Goal: Task Accomplishment & Management: Use online tool/utility

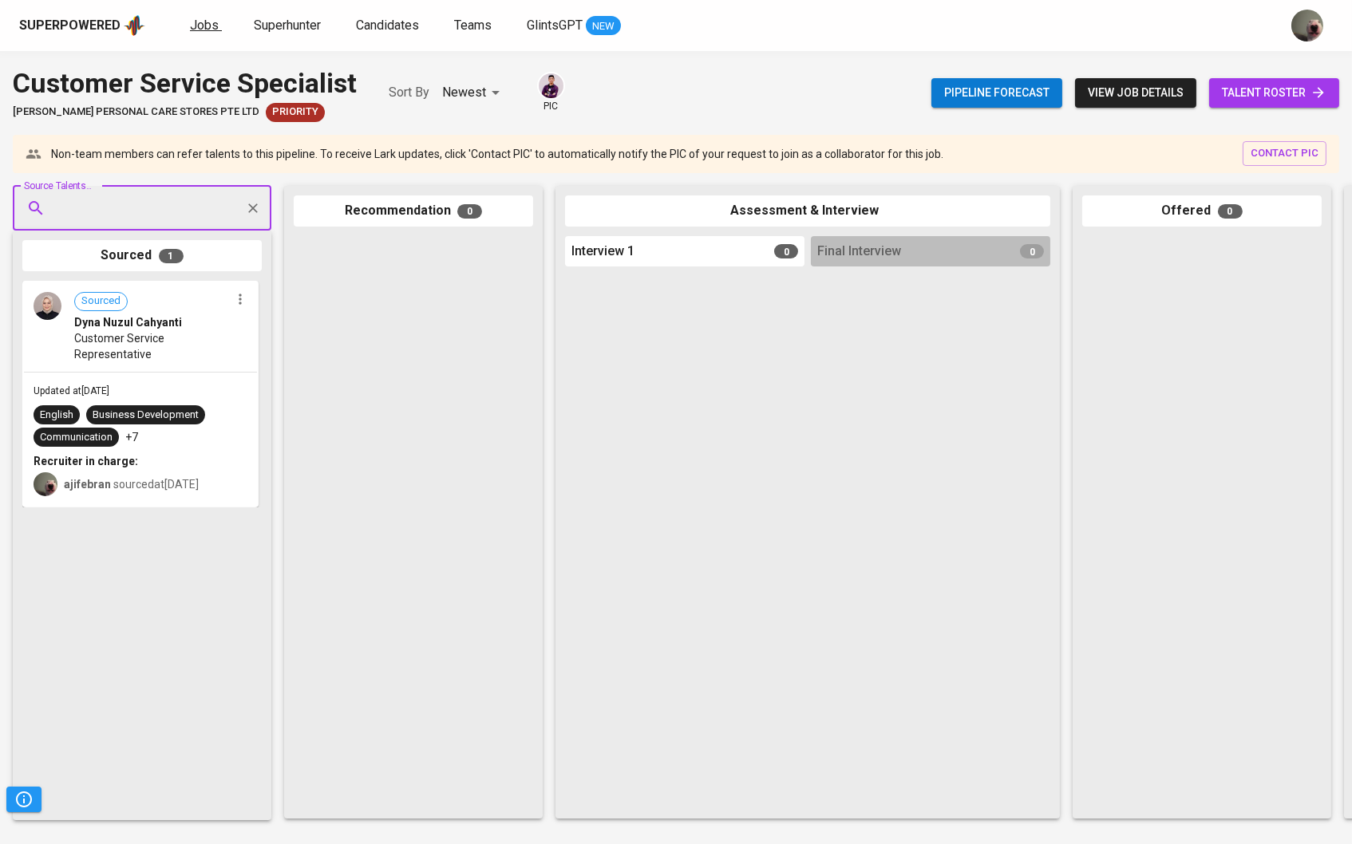
click at [204, 25] on span "Jobs" at bounding box center [204, 25] width 29 height 15
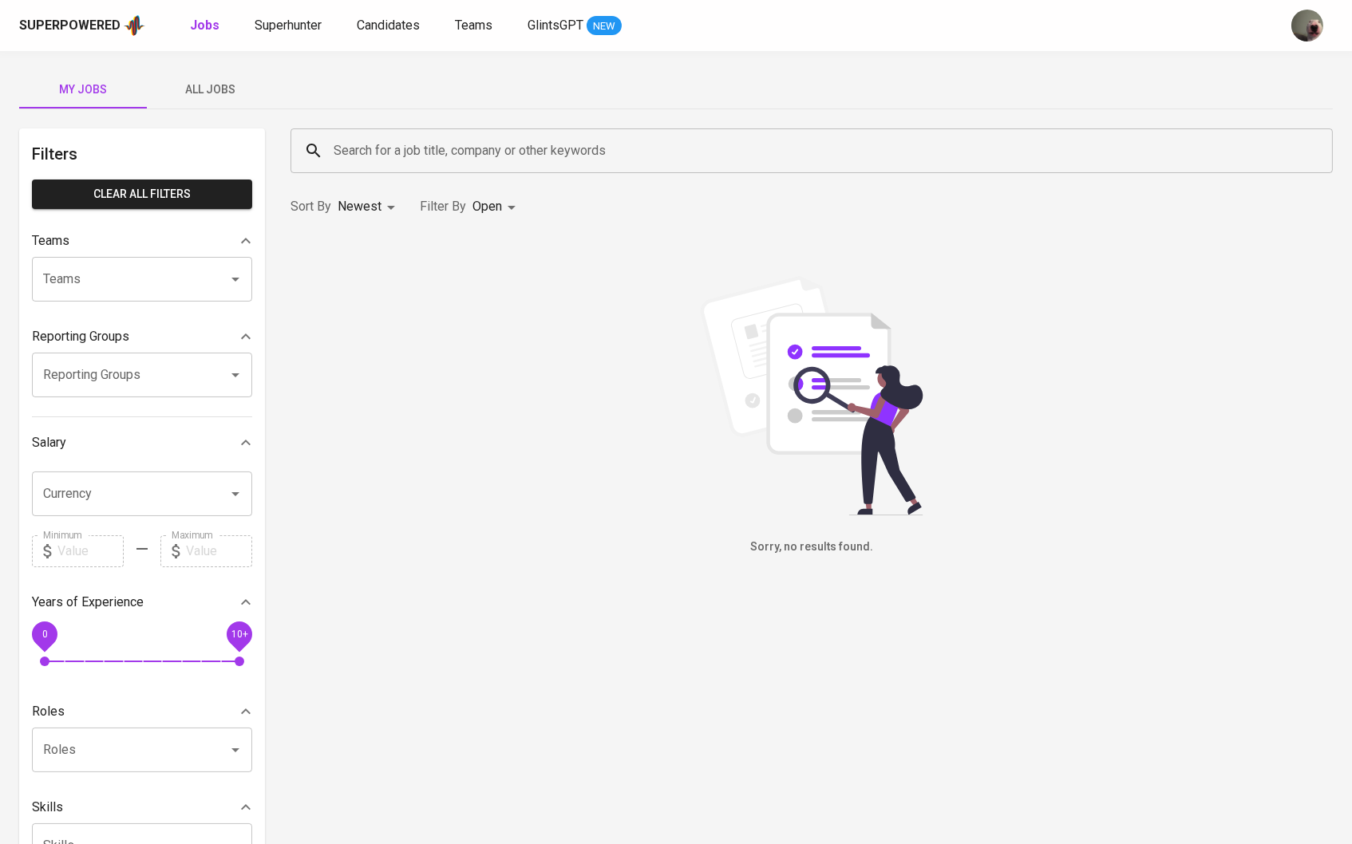
click at [190, 70] on button "All Jobs" at bounding box center [211, 89] width 128 height 38
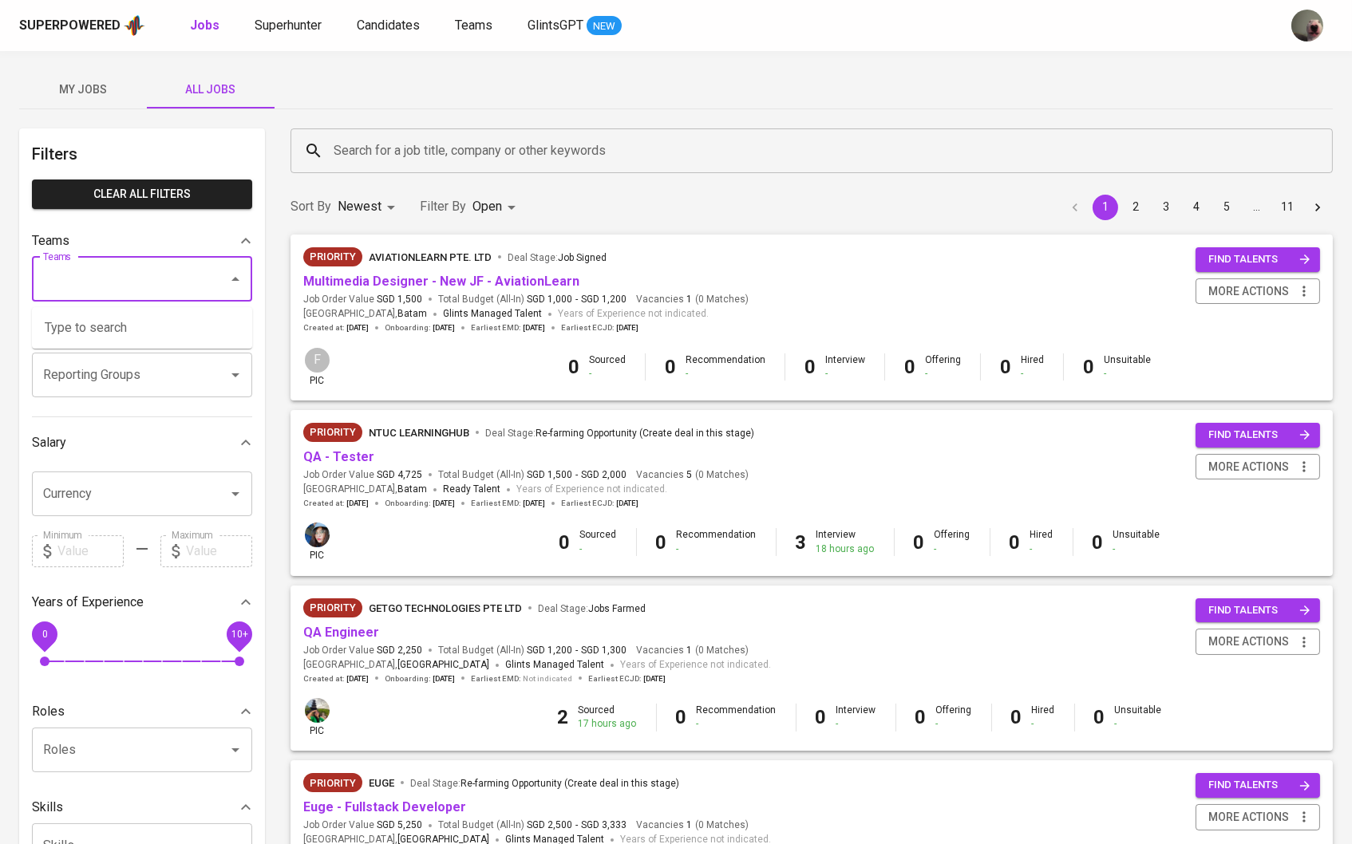
click at [195, 277] on input "Teams" at bounding box center [119, 279] width 161 height 30
click at [130, 288] on input "Teams" at bounding box center [119, 279] width 161 height 30
click at [93, 333] on li "Pod Erwin" at bounding box center [142, 328] width 220 height 29
type input "erw"
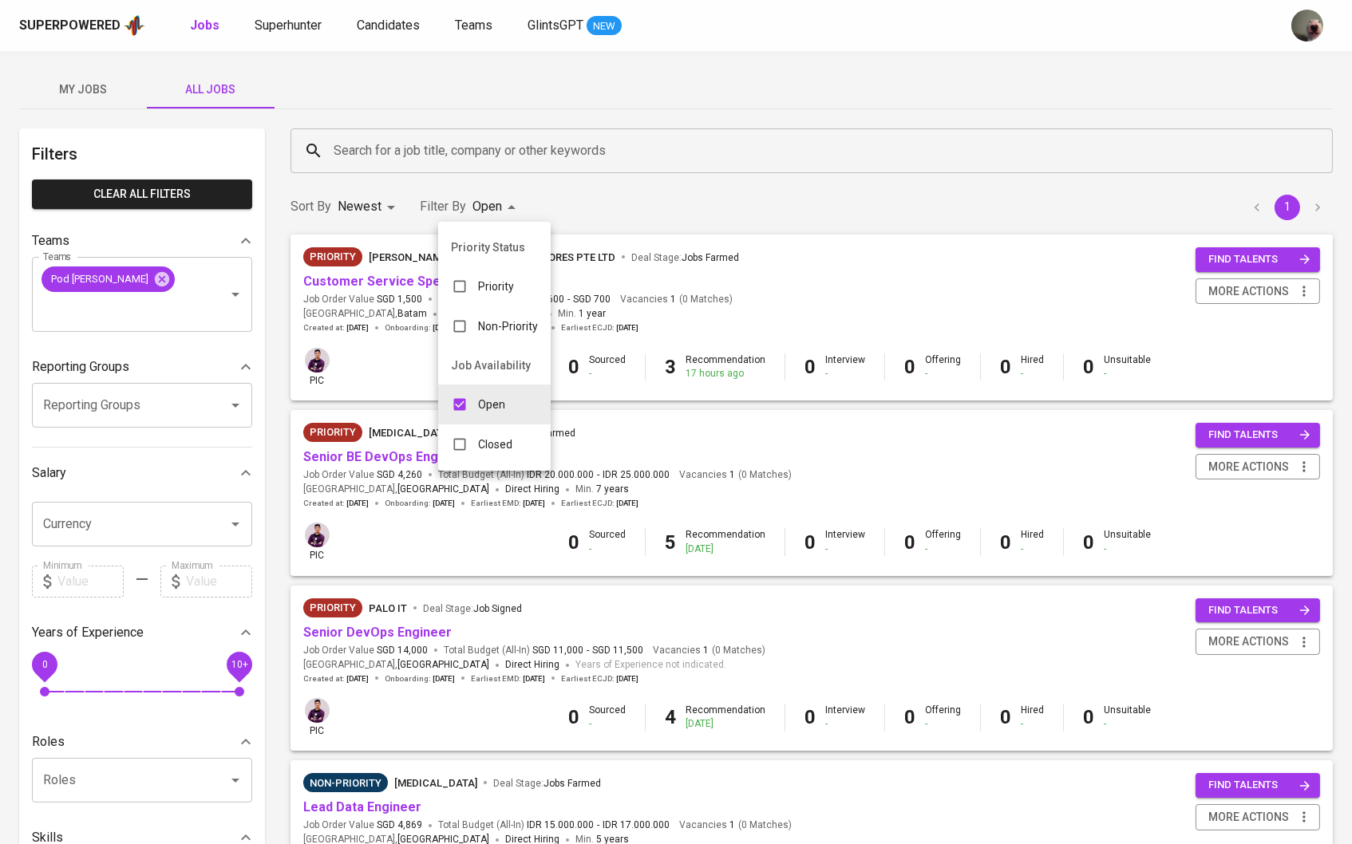
click at [502, 453] on p "Closed" at bounding box center [495, 445] width 34 height 16
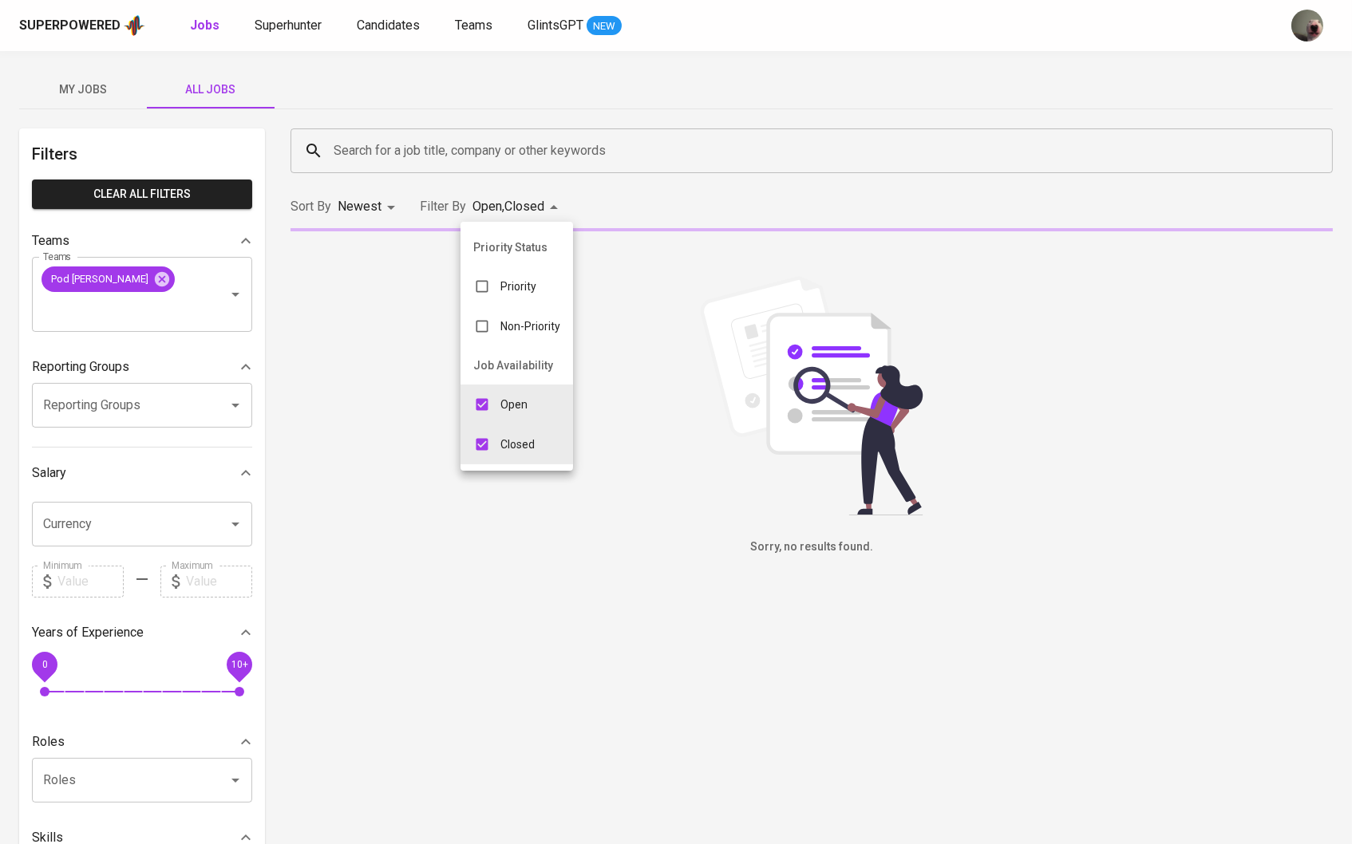
type input "OPEN,CLOSE"
checkbox input "true"
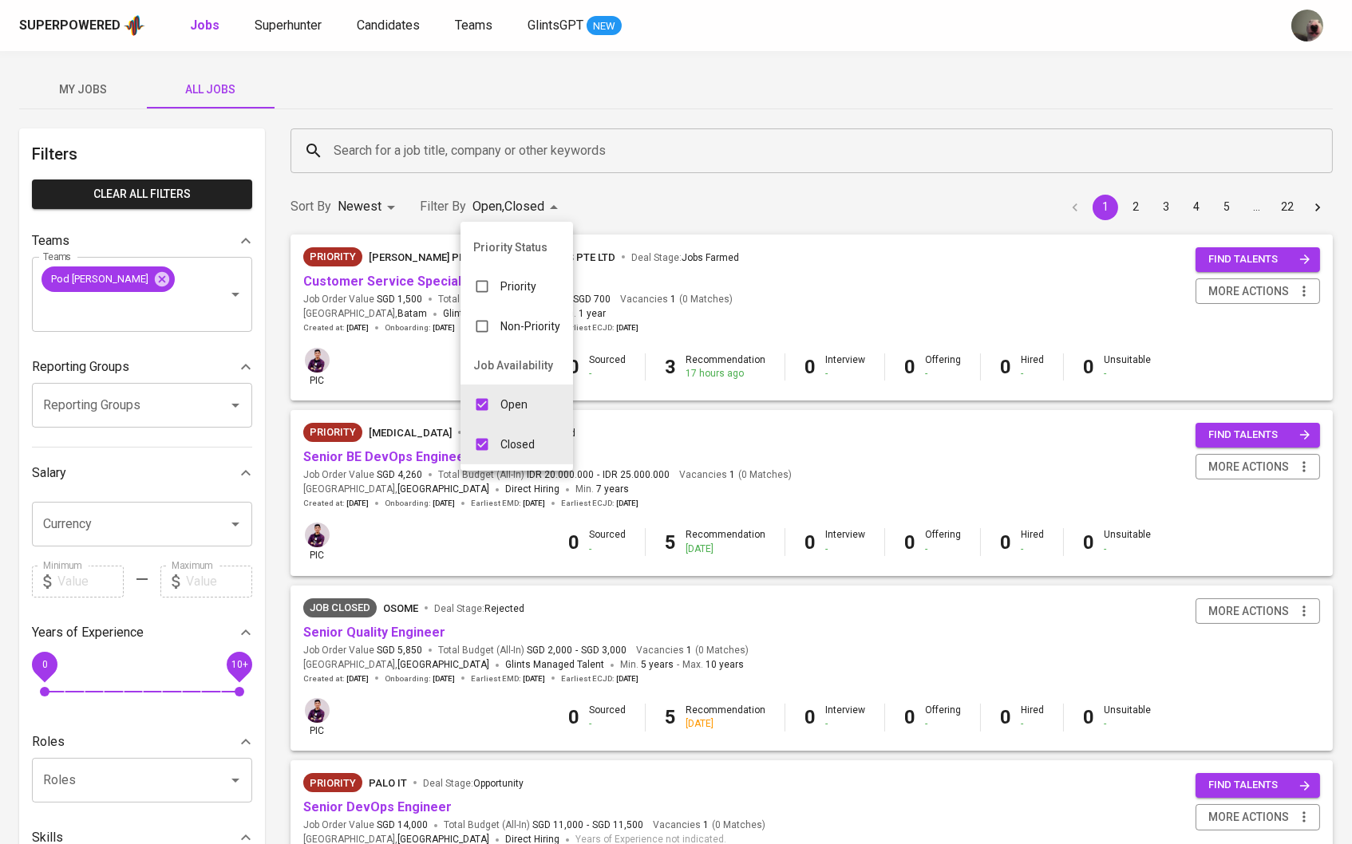
click at [493, 420] on input "checkbox" at bounding box center [482, 404] width 30 height 30
checkbox input "false"
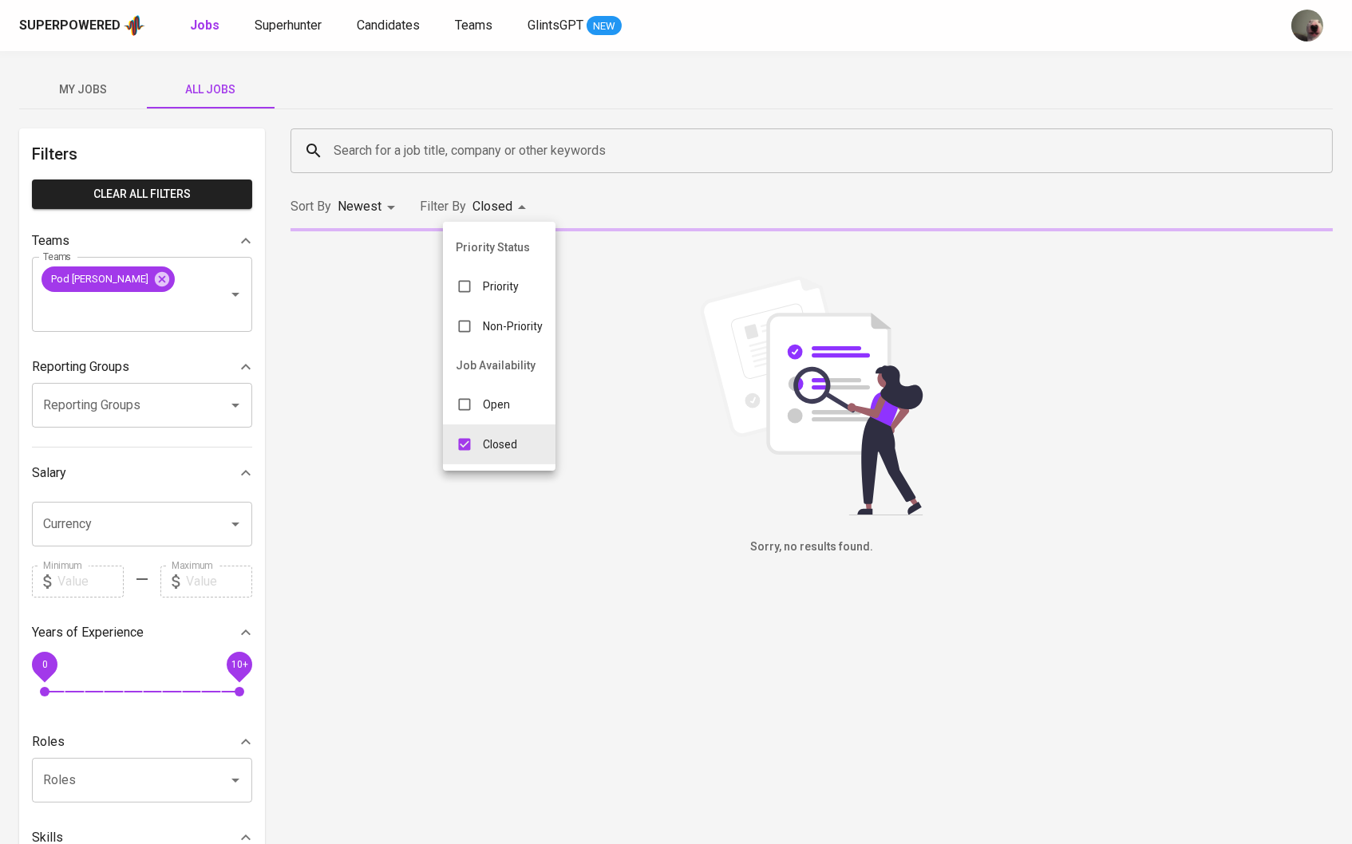
type input "CLOSE"
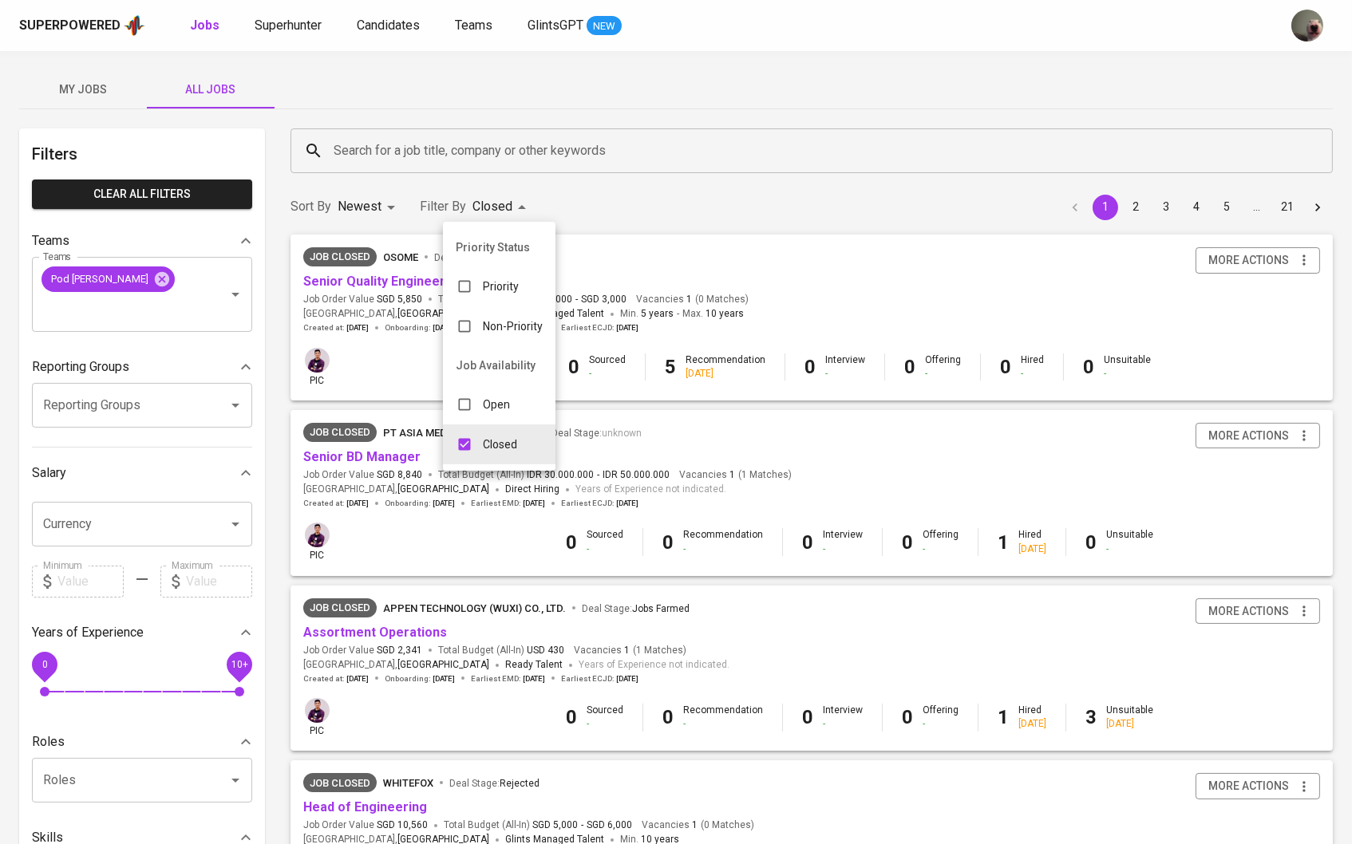
click at [464, 536] on div at bounding box center [676, 422] width 1352 height 844
click at [459, 287] on input "checkbox" at bounding box center [464, 286] width 30 height 30
checkbox input "true"
type input "CLOSE,PRIORITY"
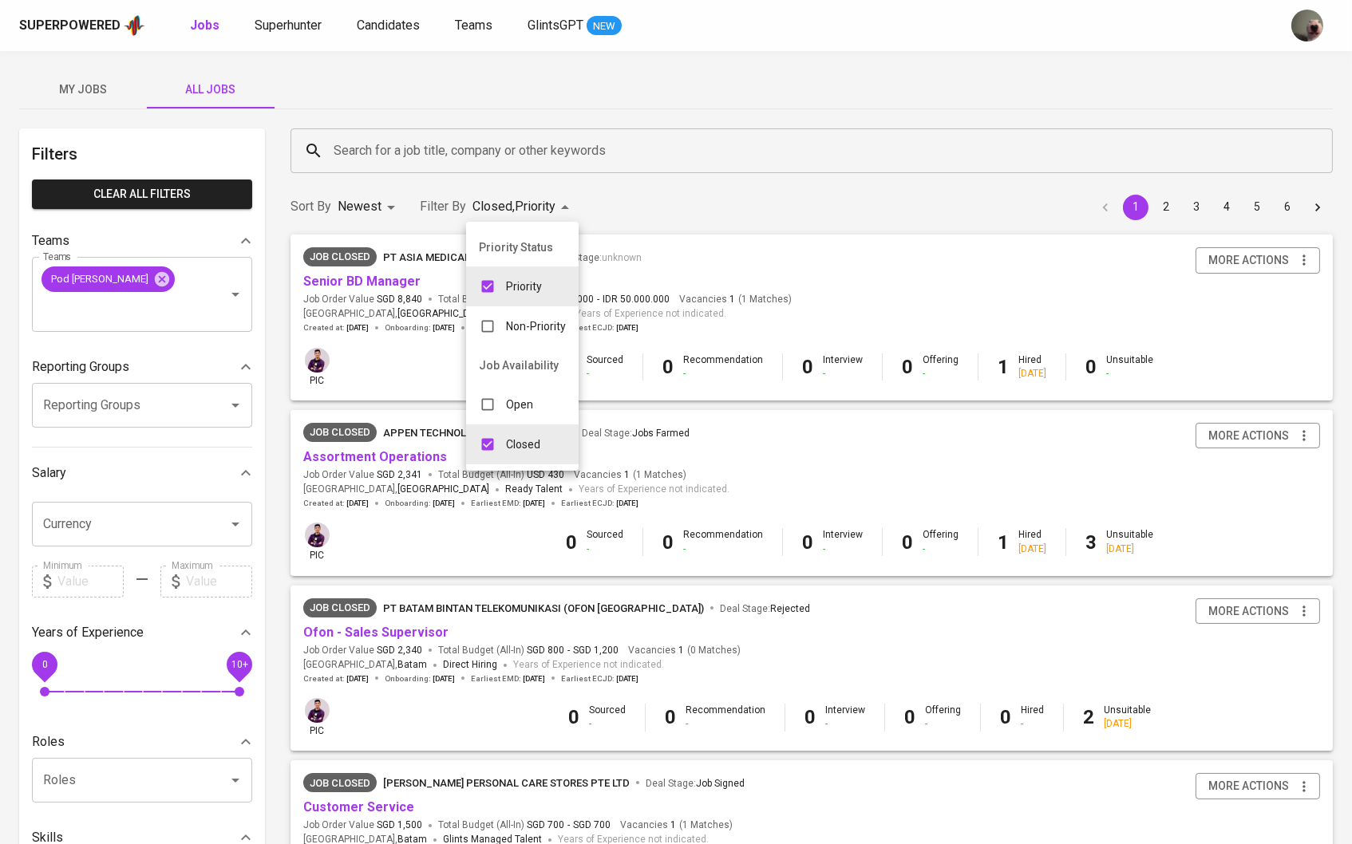
click at [484, 405] on input "checkbox" at bounding box center [487, 404] width 30 height 30
checkbox input "true"
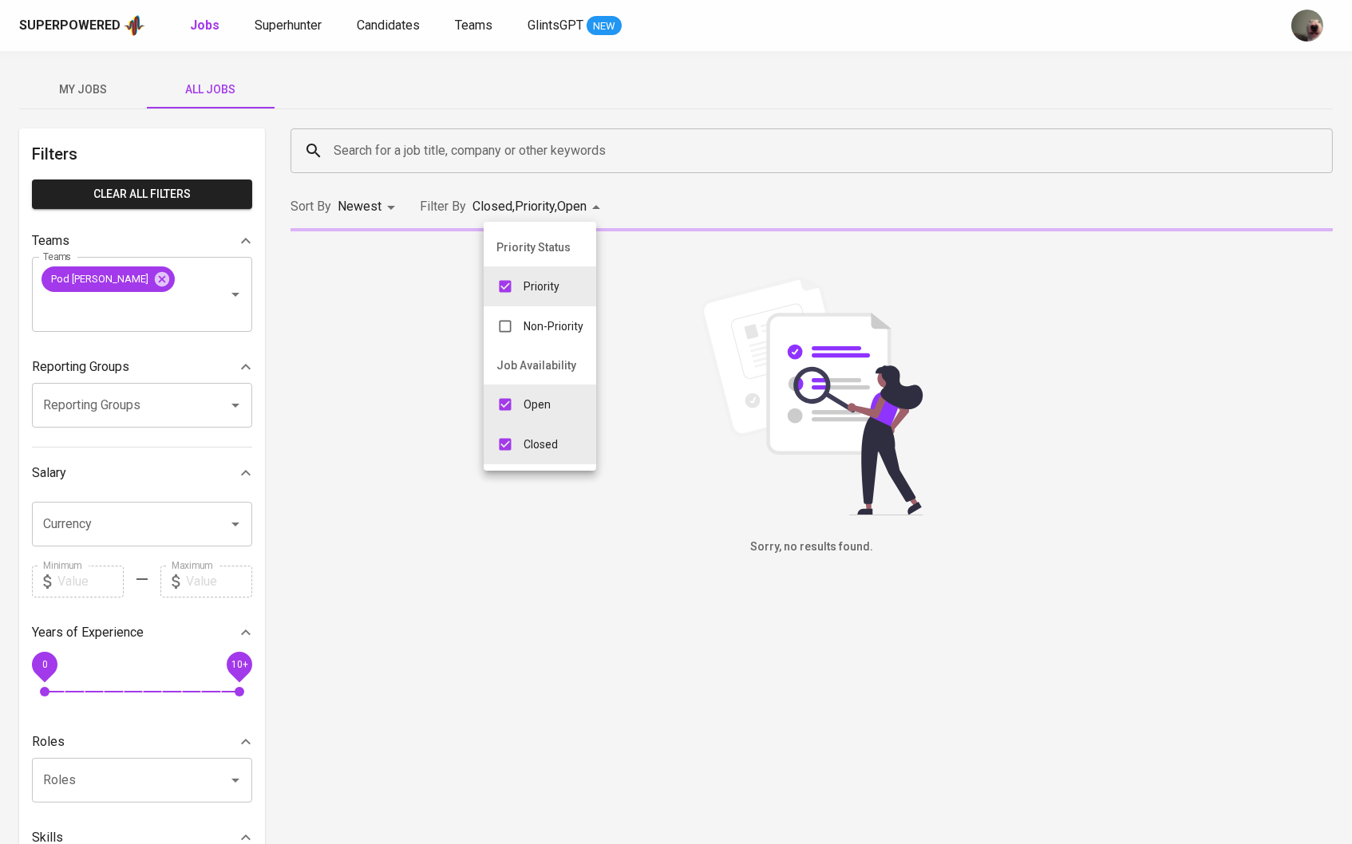
type input "CLOSE,PRIORITY,OPEN"
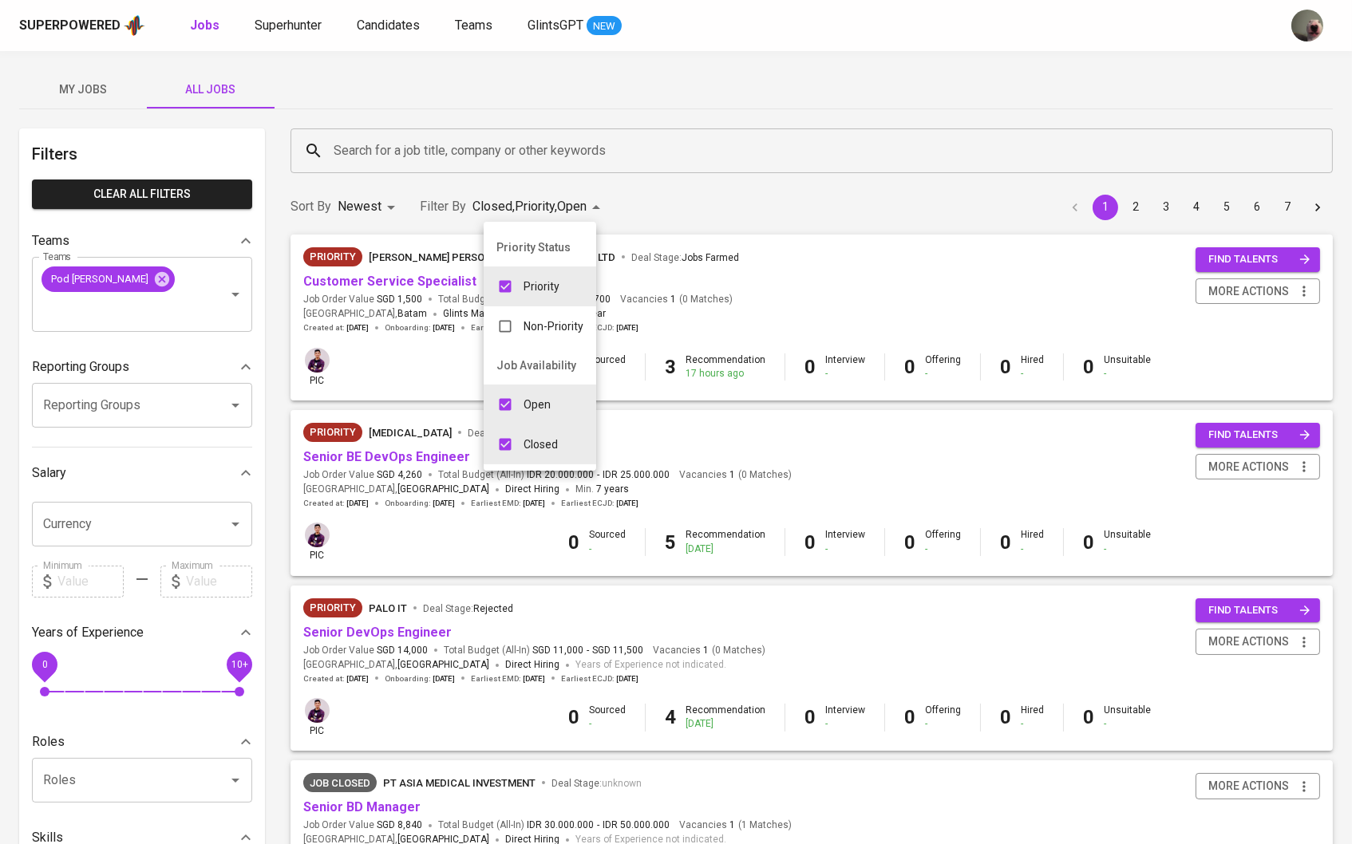
click at [508, 273] on input "checkbox" at bounding box center [505, 286] width 30 height 30
checkbox input "false"
type input "CLOSE,OPEN"
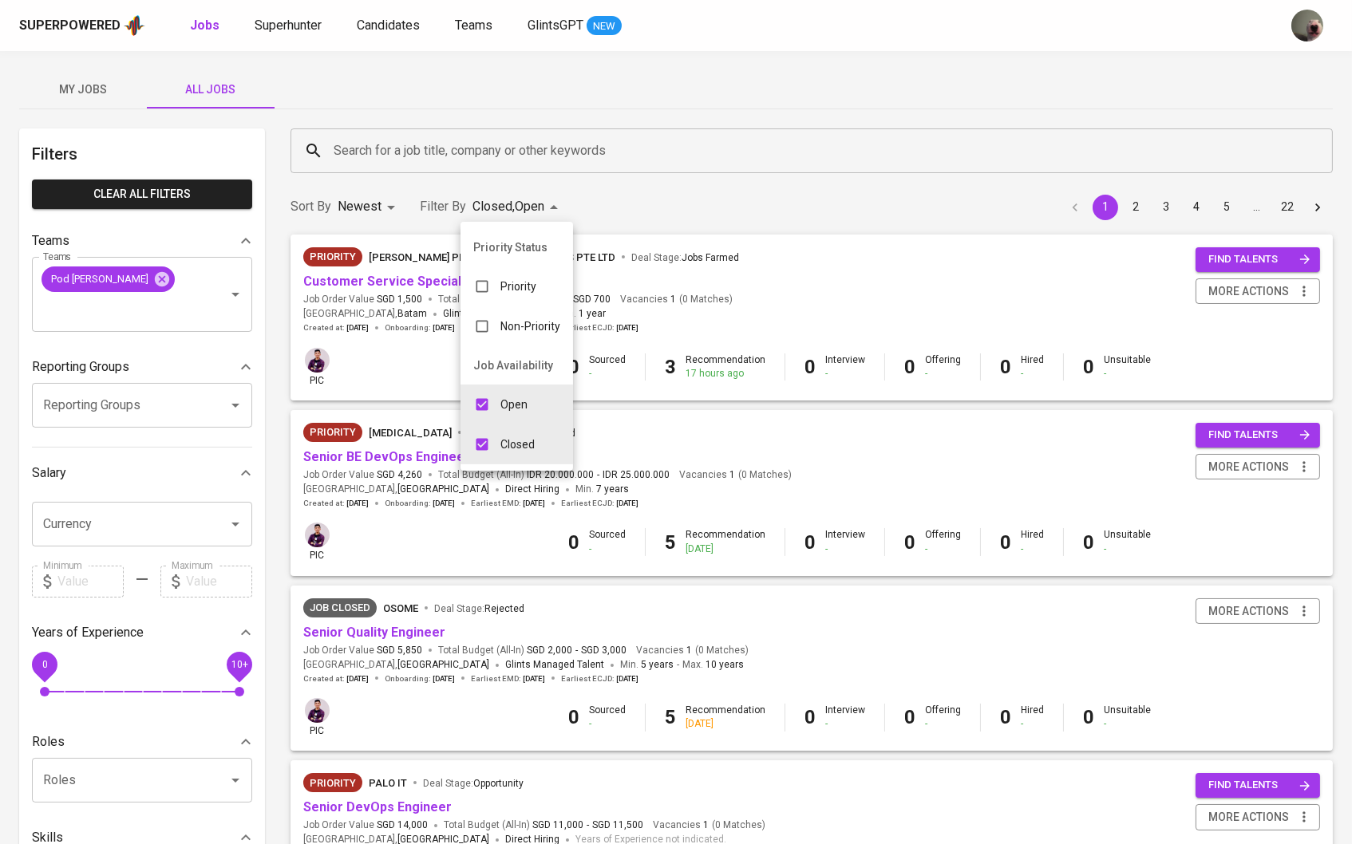
click at [391, 323] on div at bounding box center [676, 422] width 1352 height 844
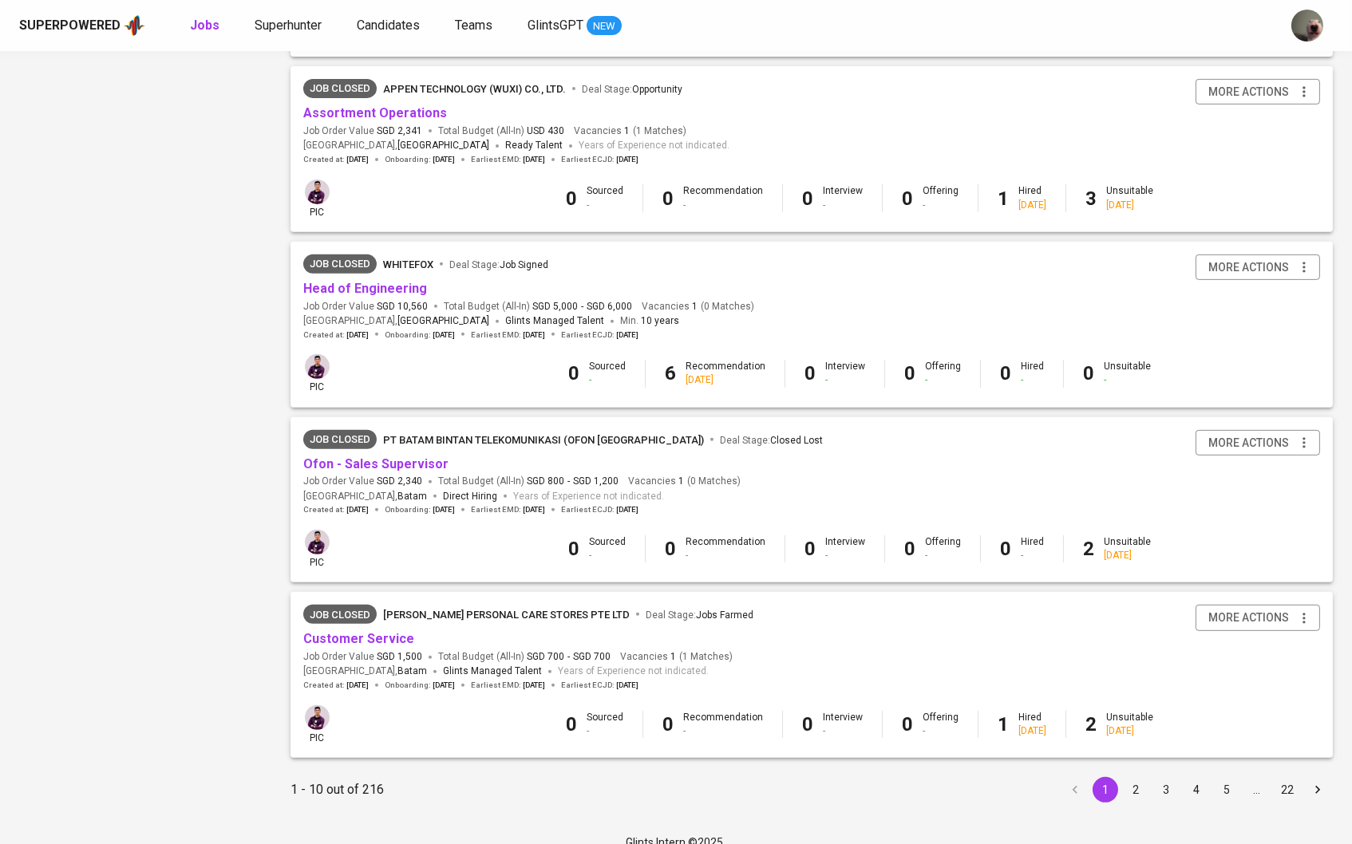
scroll to position [1220, 0]
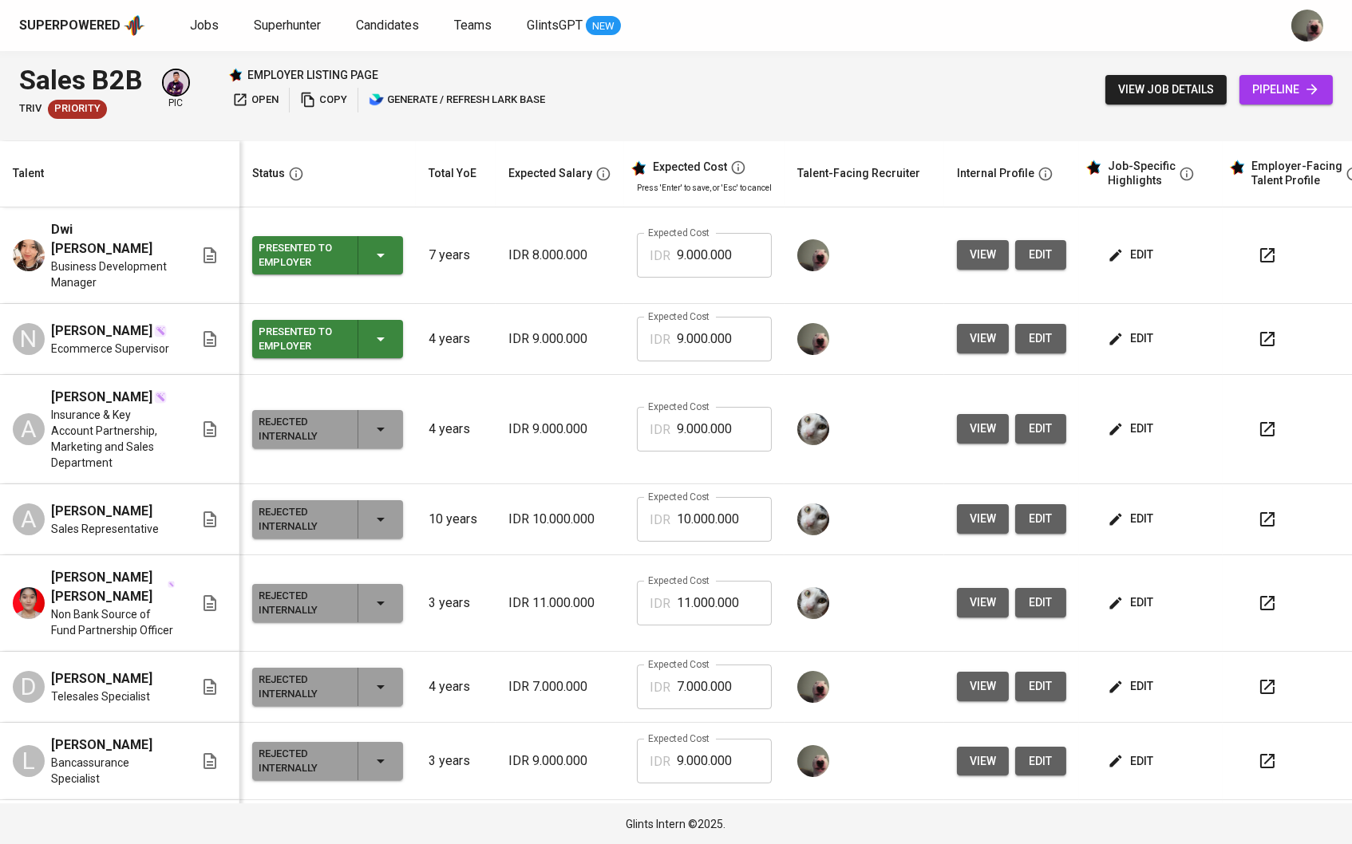
click at [1260, 86] on span "pipeline" at bounding box center [1286, 90] width 68 height 20
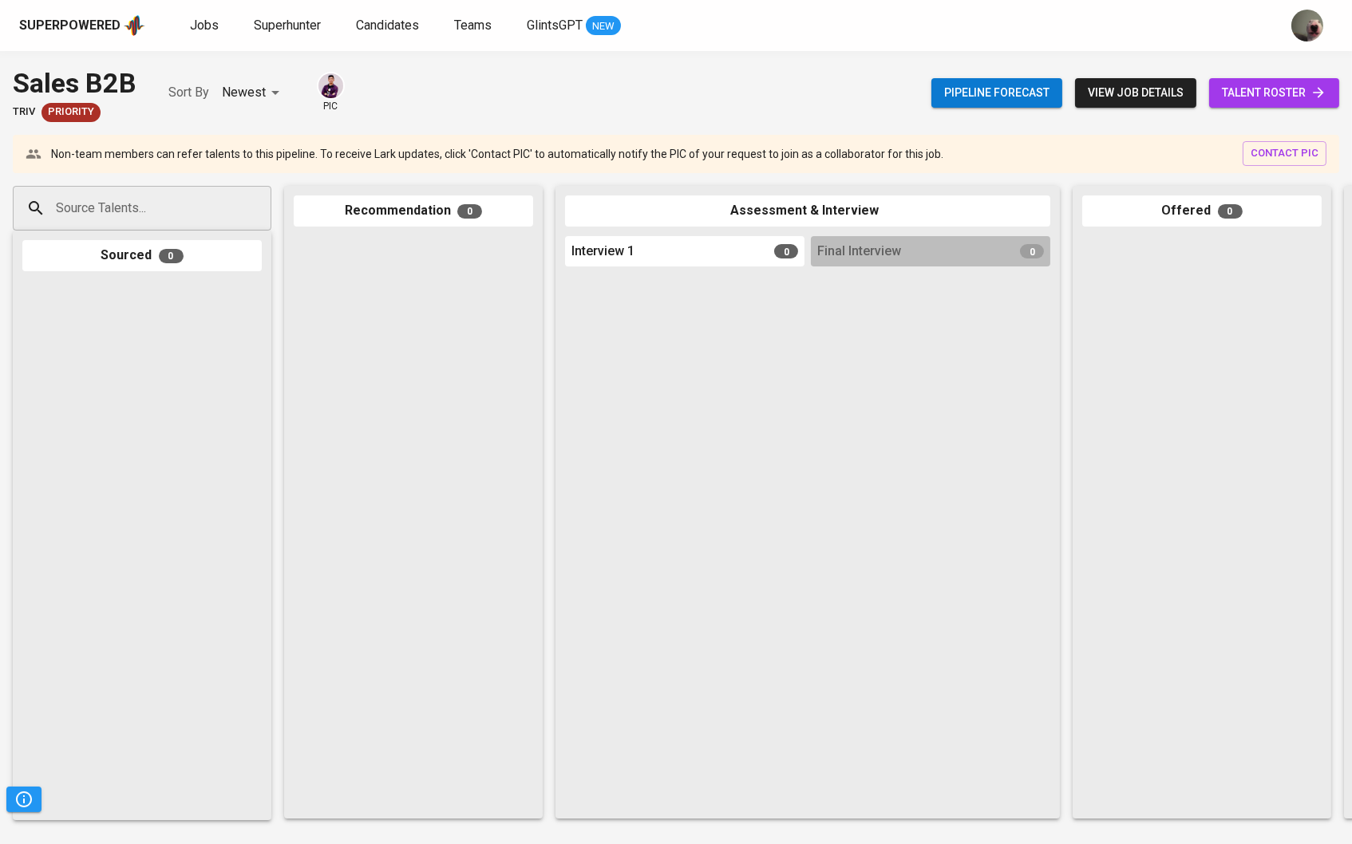
click at [1228, 95] on span "talent roster" at bounding box center [1274, 93] width 105 height 20
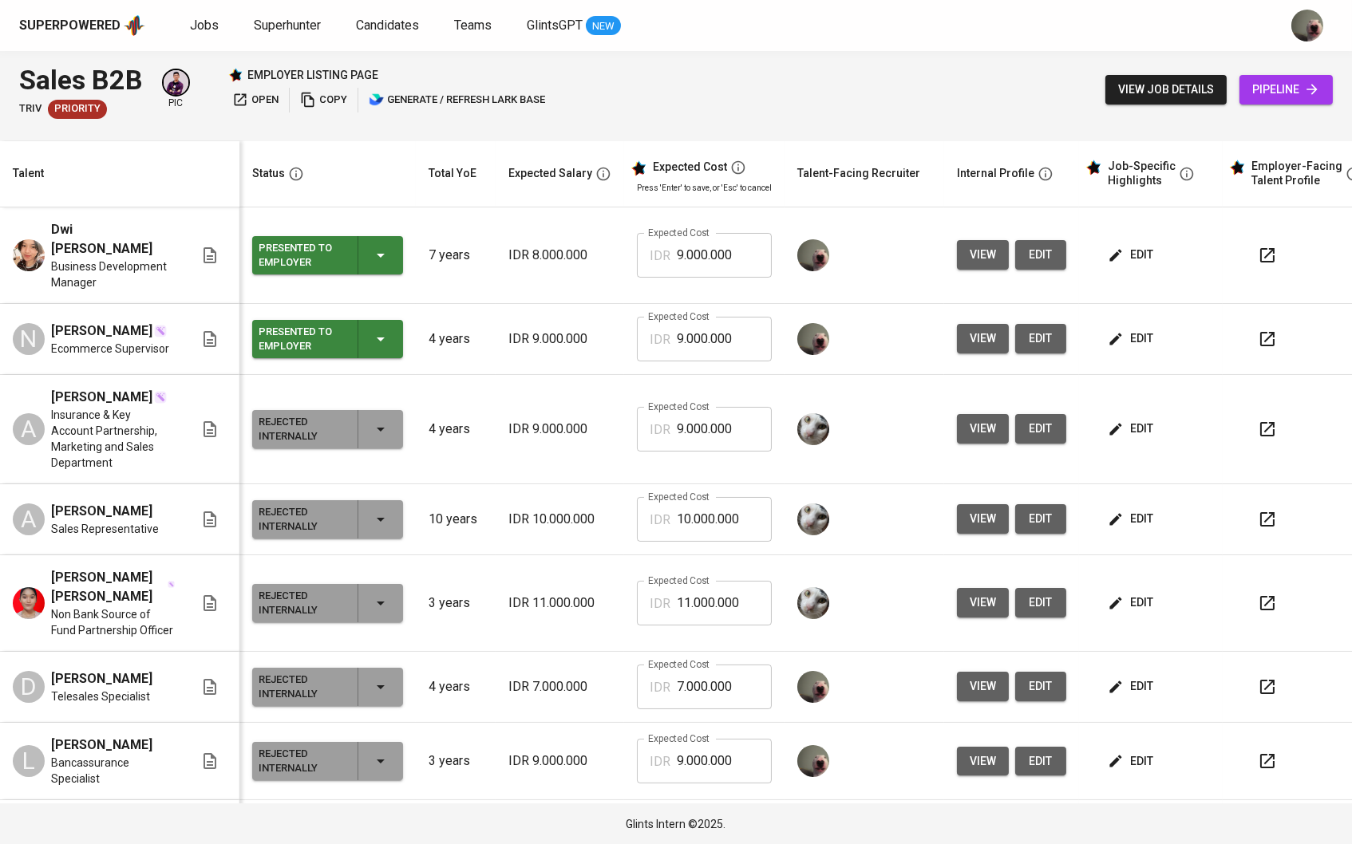
click at [978, 259] on span "view" at bounding box center [983, 255] width 26 height 20
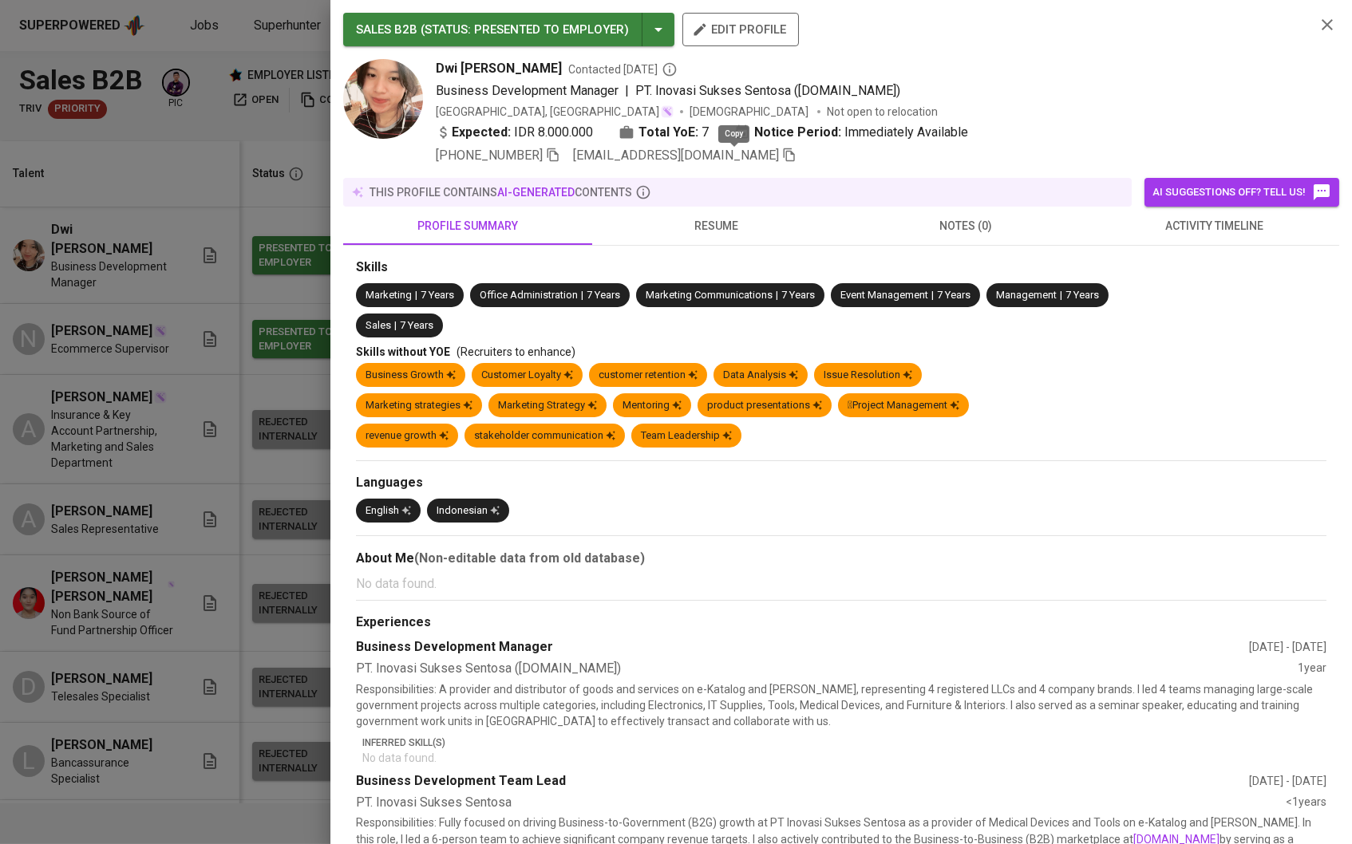
click at [782, 157] on icon "button" at bounding box center [789, 155] width 14 height 14
click at [219, 158] on div at bounding box center [676, 422] width 1352 height 844
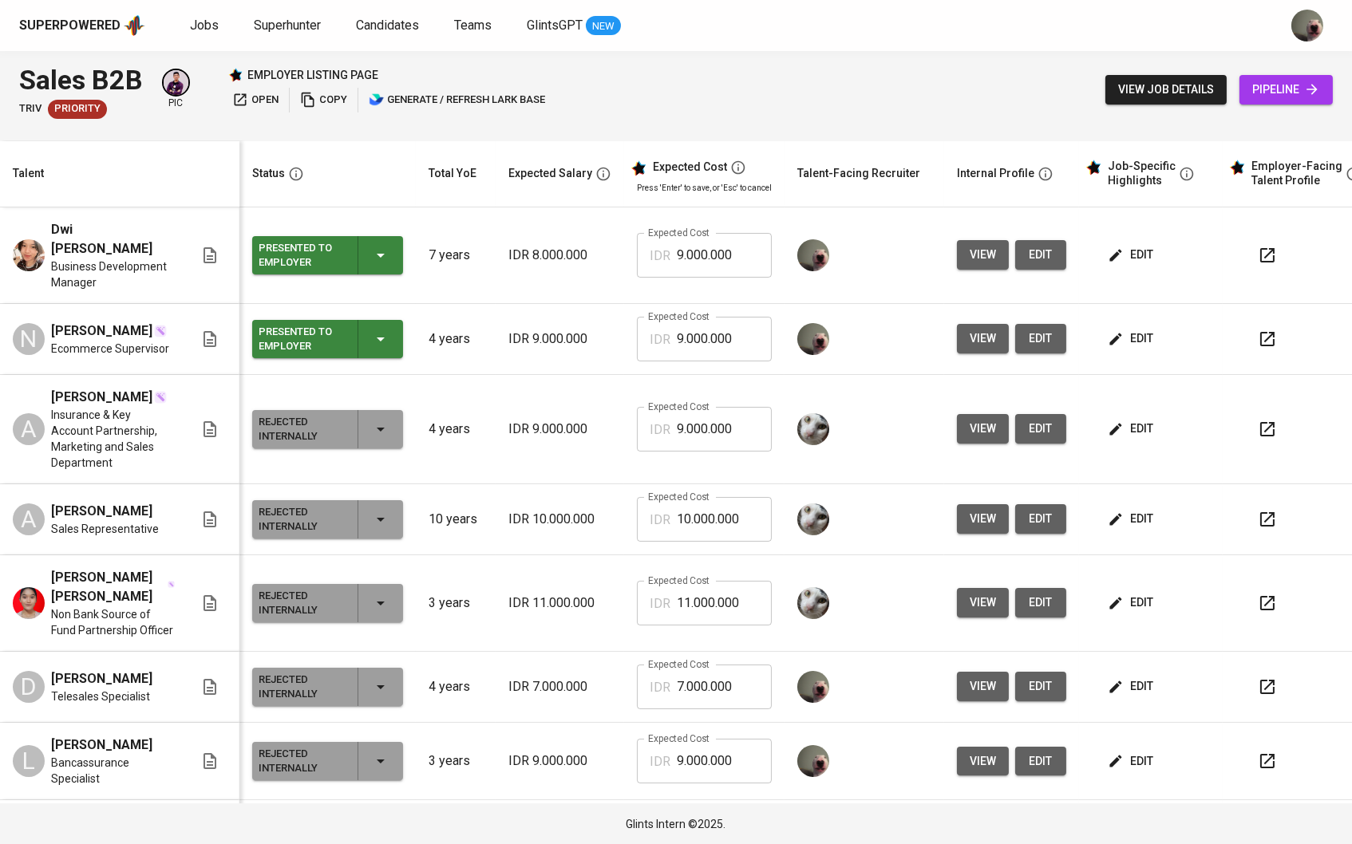
click at [1316, 91] on icon at bounding box center [1312, 89] width 16 height 16
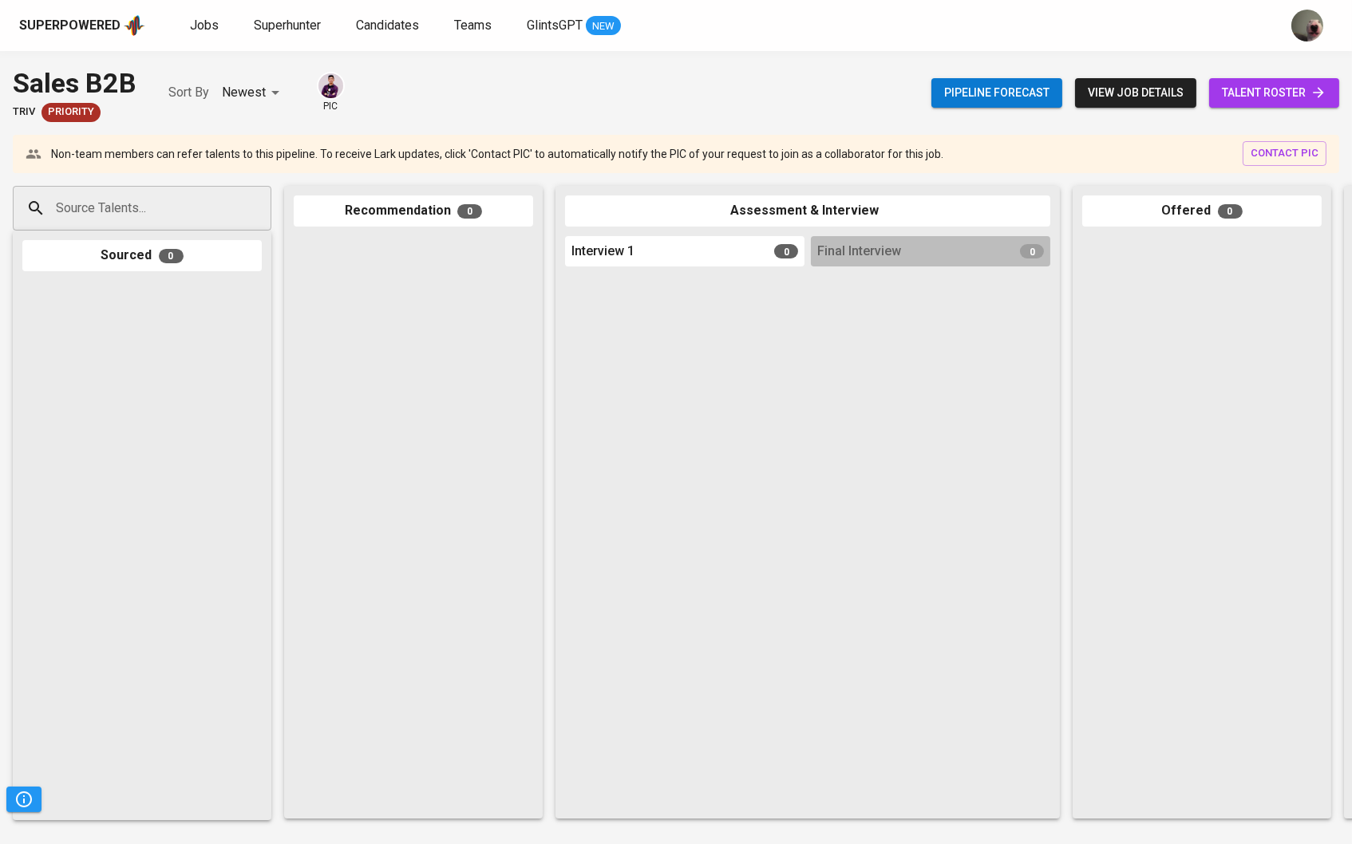
click at [153, 191] on div "Source Talents..." at bounding box center [142, 208] width 259 height 45
paste input "dwiarieskanur@gmail.com"
type input "dwiarieskanur@gmail.com"
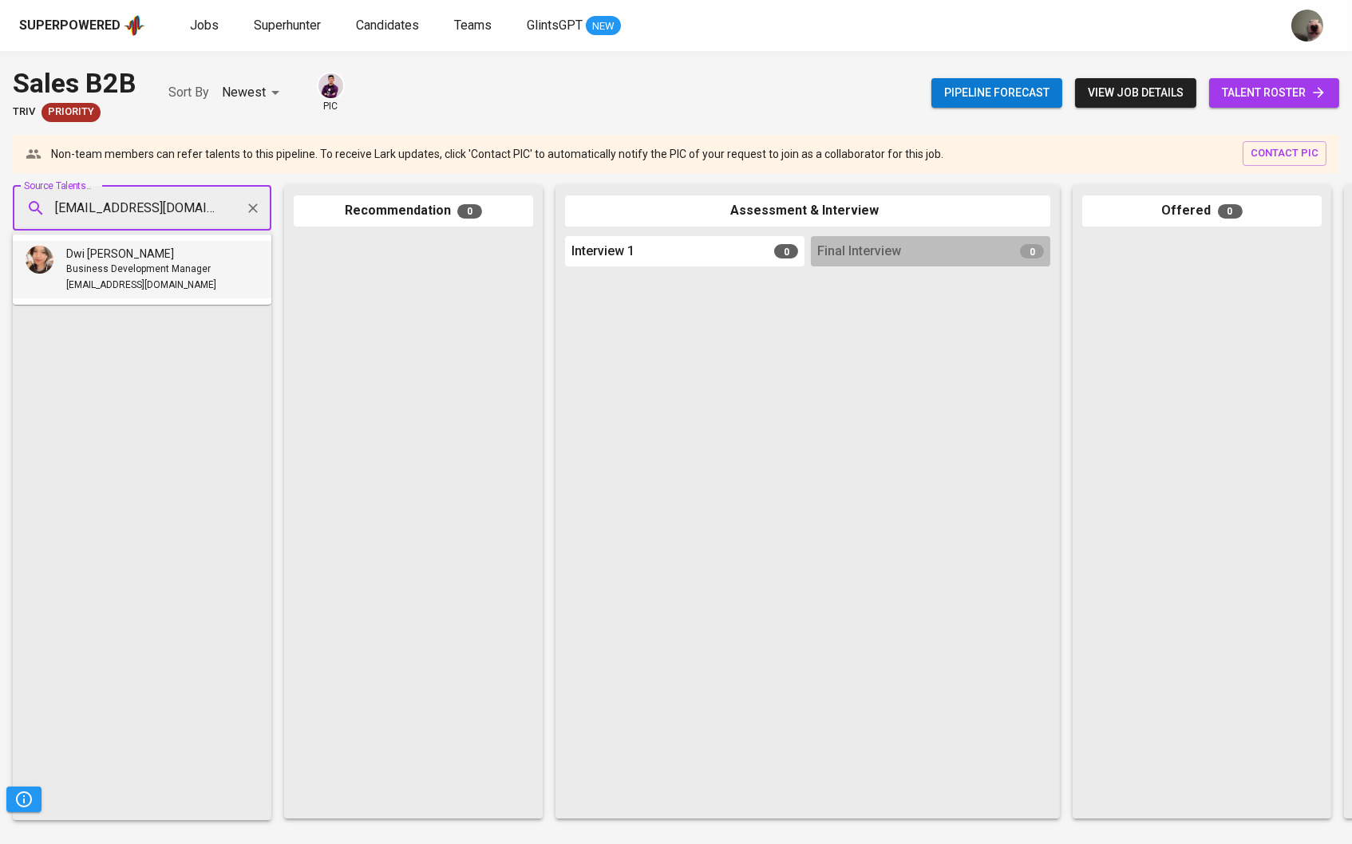
click at [116, 264] on span "Business Development Manager" at bounding box center [138, 270] width 144 height 16
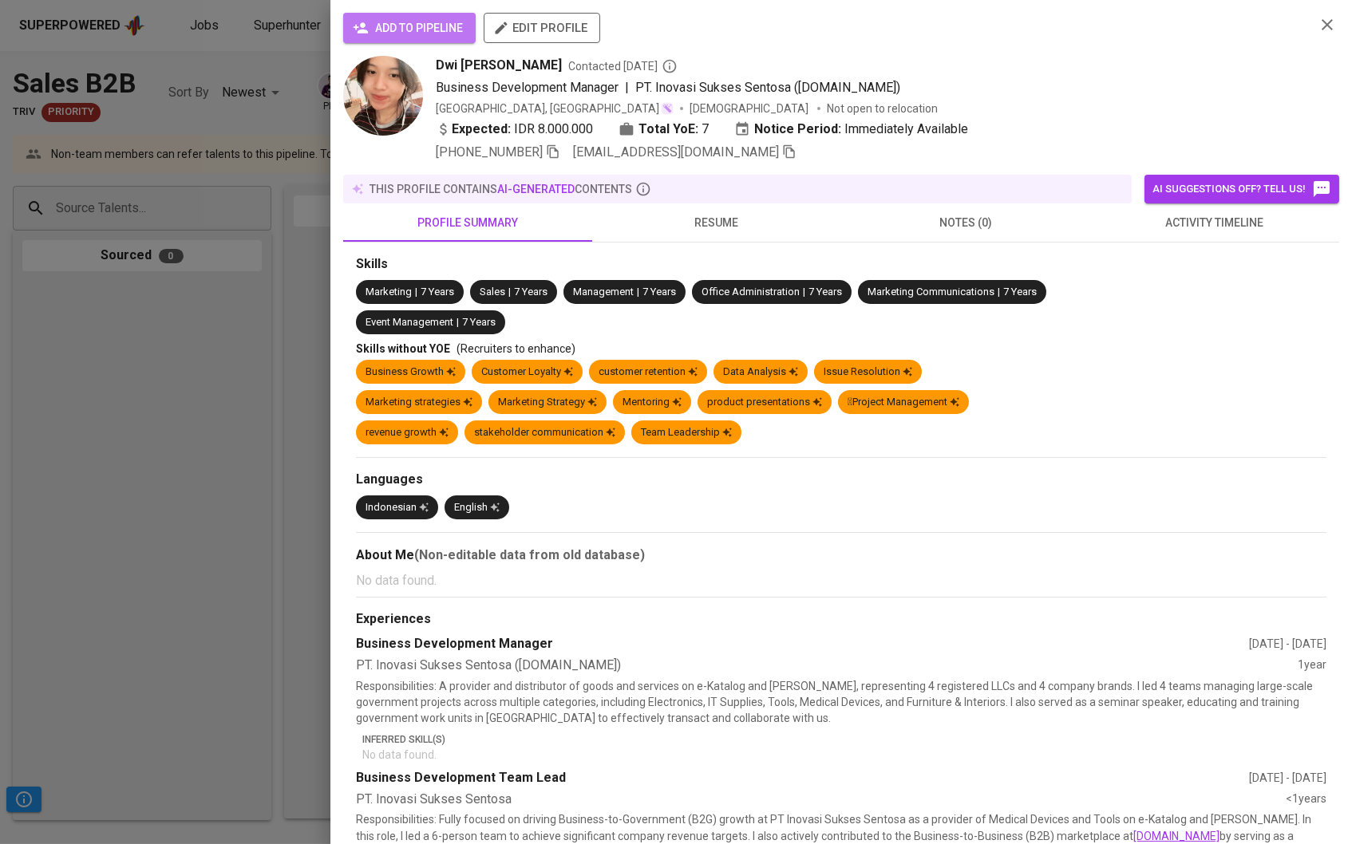
click at [403, 34] on span "add to pipeline" at bounding box center [409, 28] width 107 height 20
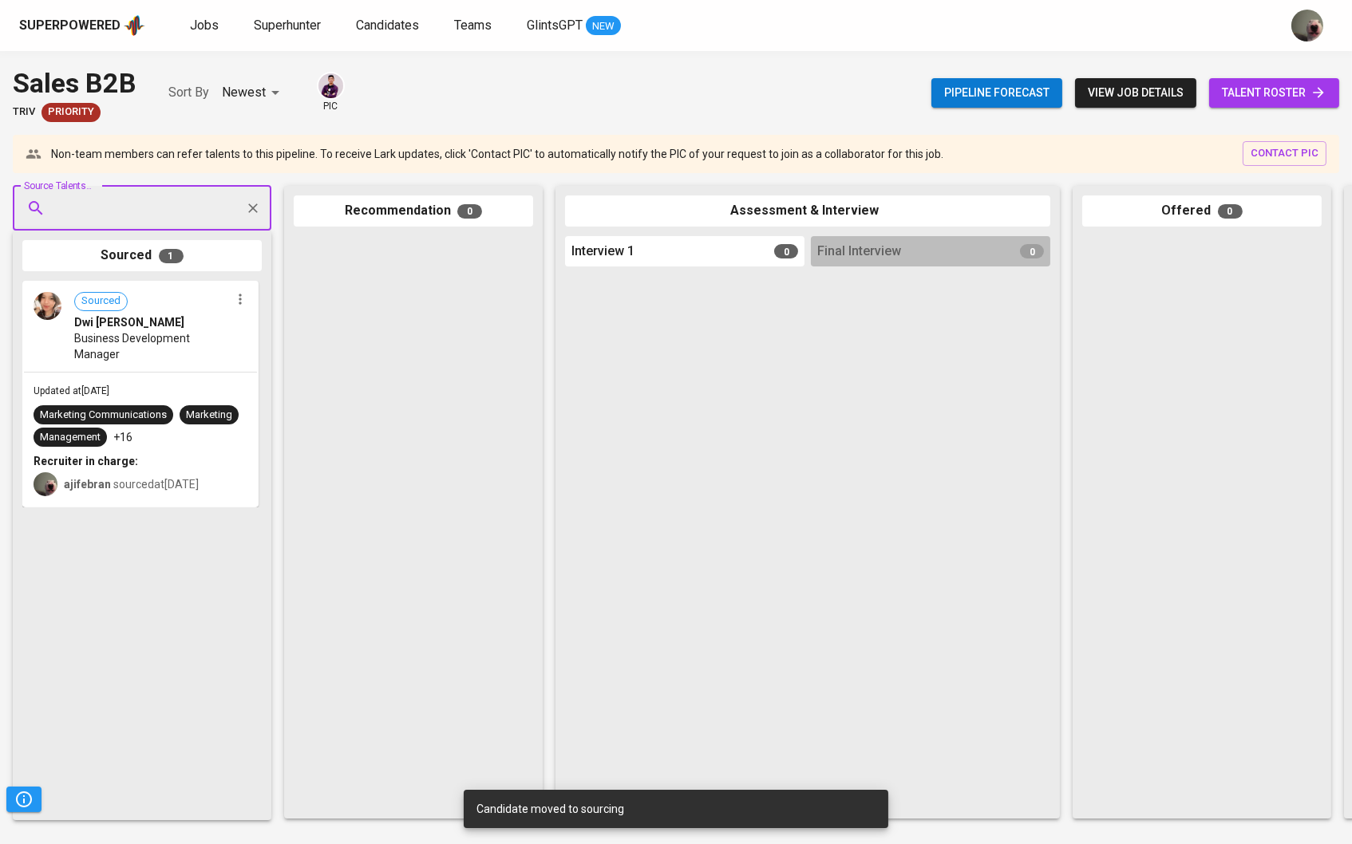
click at [1310, 93] on icon at bounding box center [1318, 93] width 16 height 16
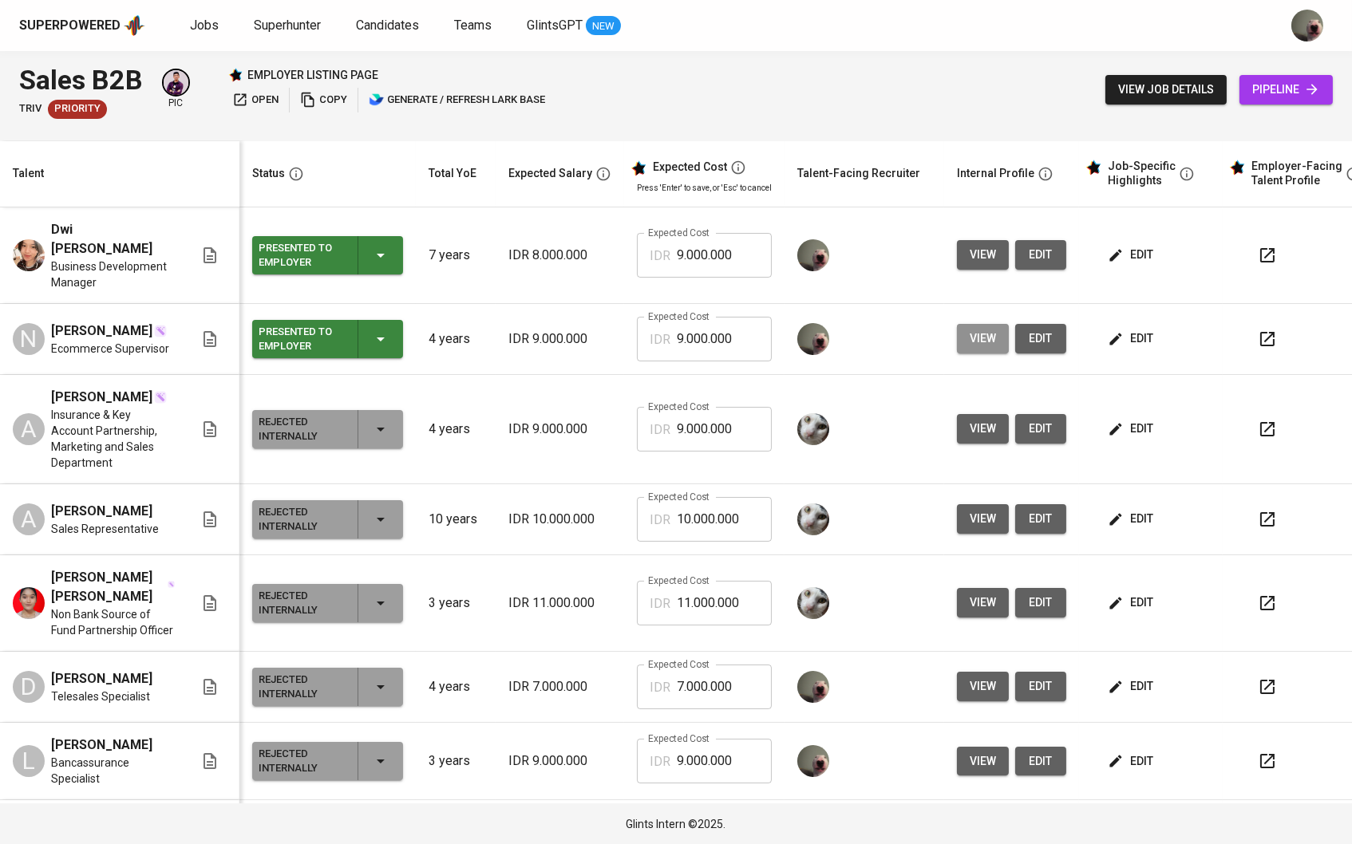
click at [990, 331] on span "view" at bounding box center [983, 339] width 26 height 20
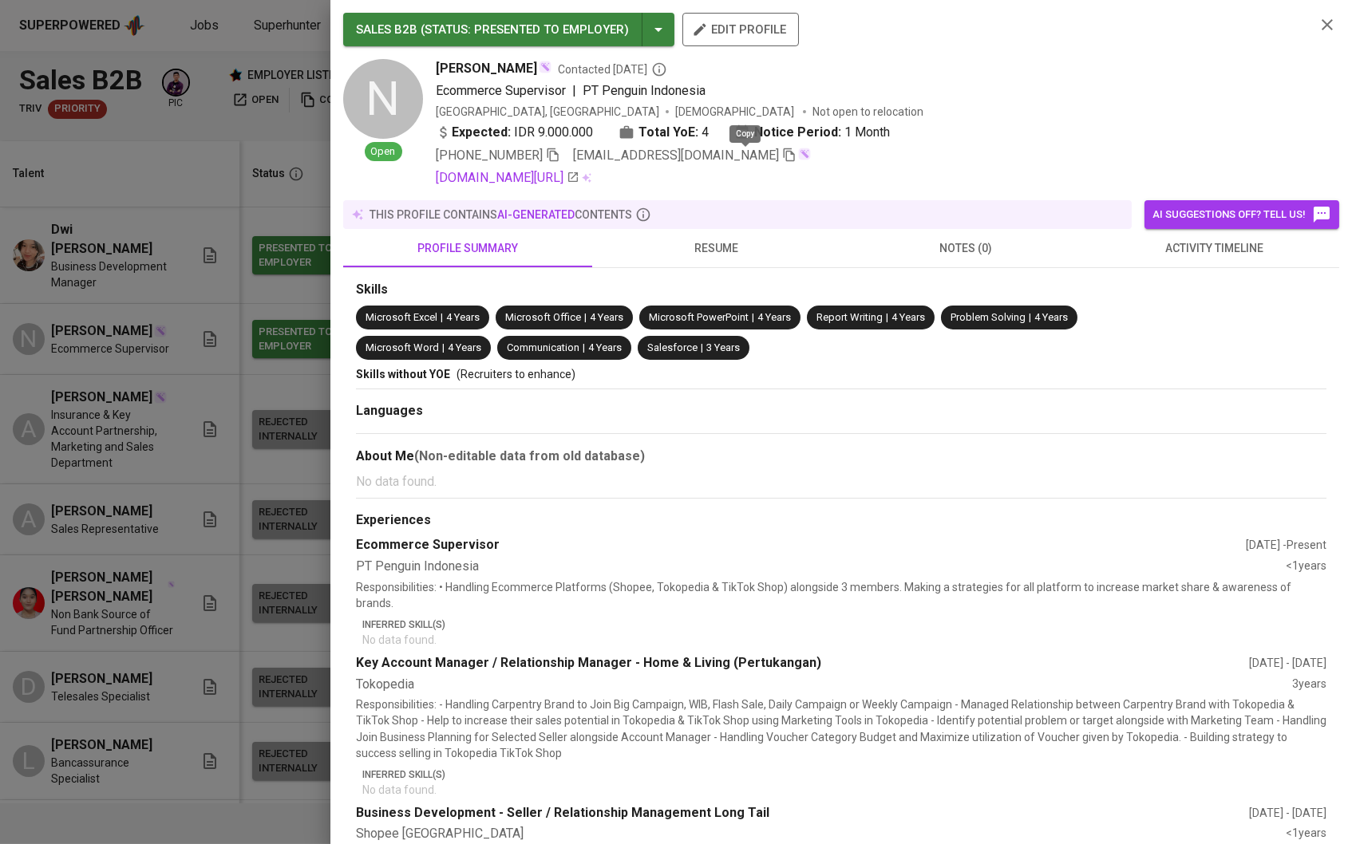
click at [784, 155] on icon "button" at bounding box center [789, 155] width 11 height 14
click at [243, 247] on div at bounding box center [676, 422] width 1352 height 844
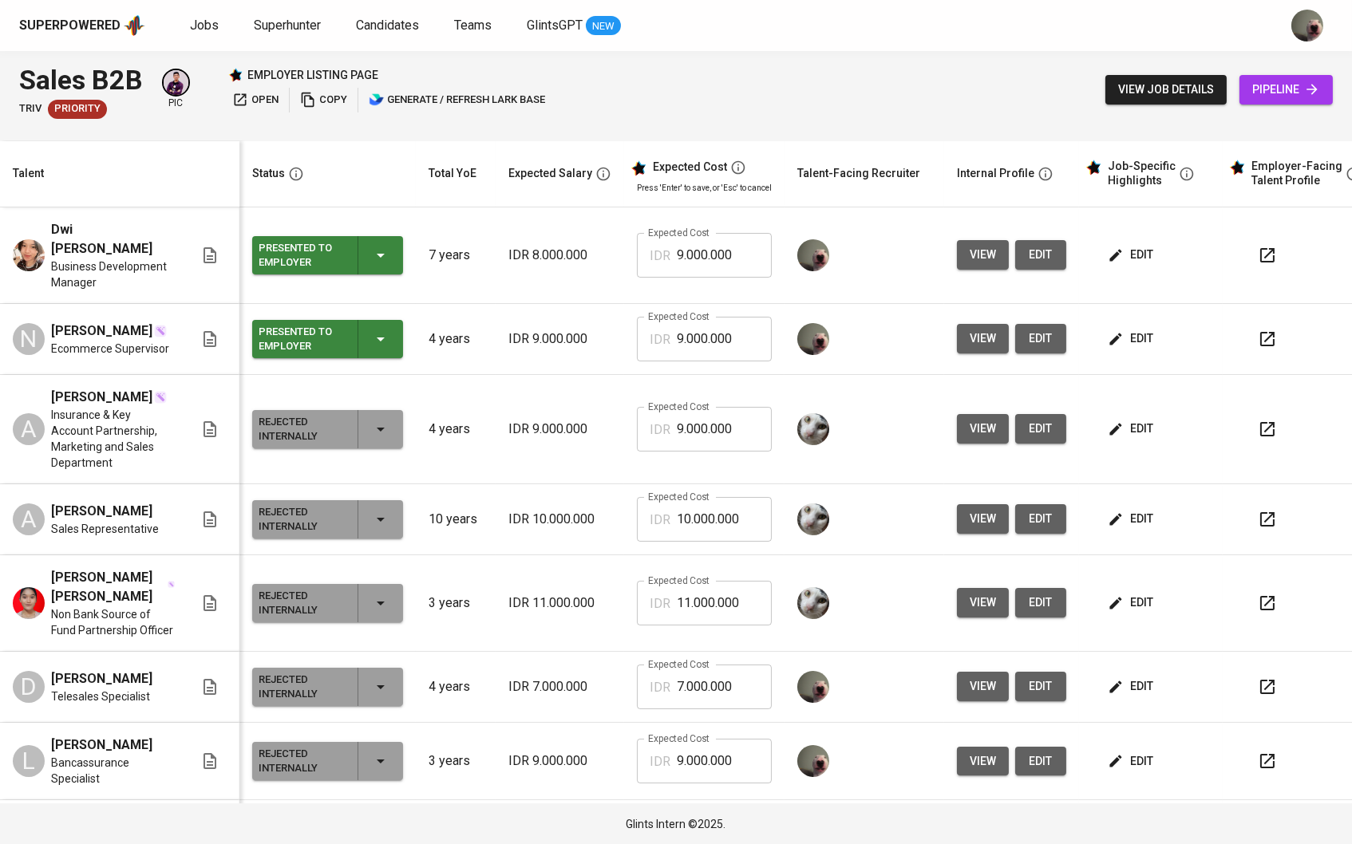
click at [1304, 81] on icon at bounding box center [1312, 89] width 16 height 16
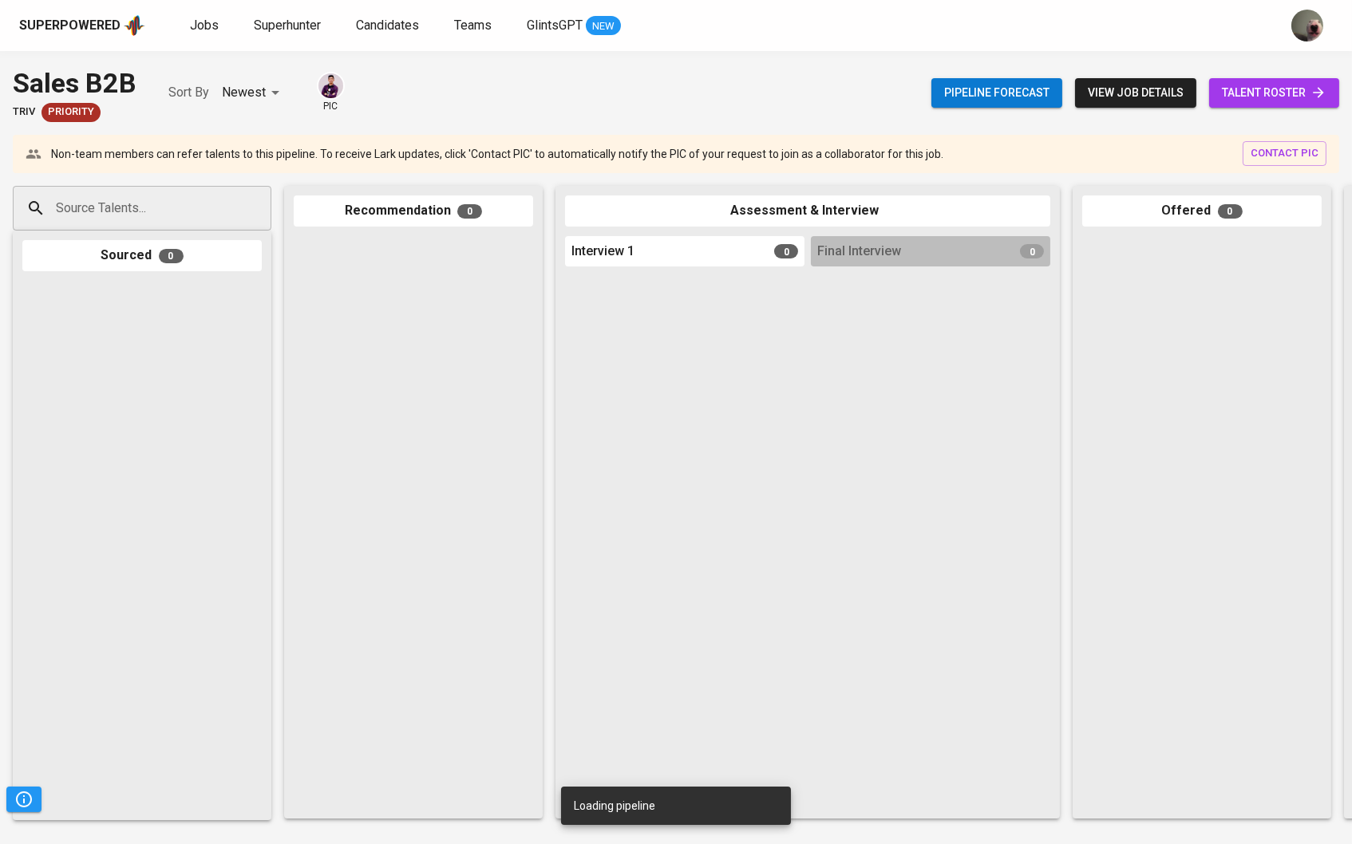
click at [152, 235] on div "Sourced 0" at bounding box center [142, 526] width 259 height 590
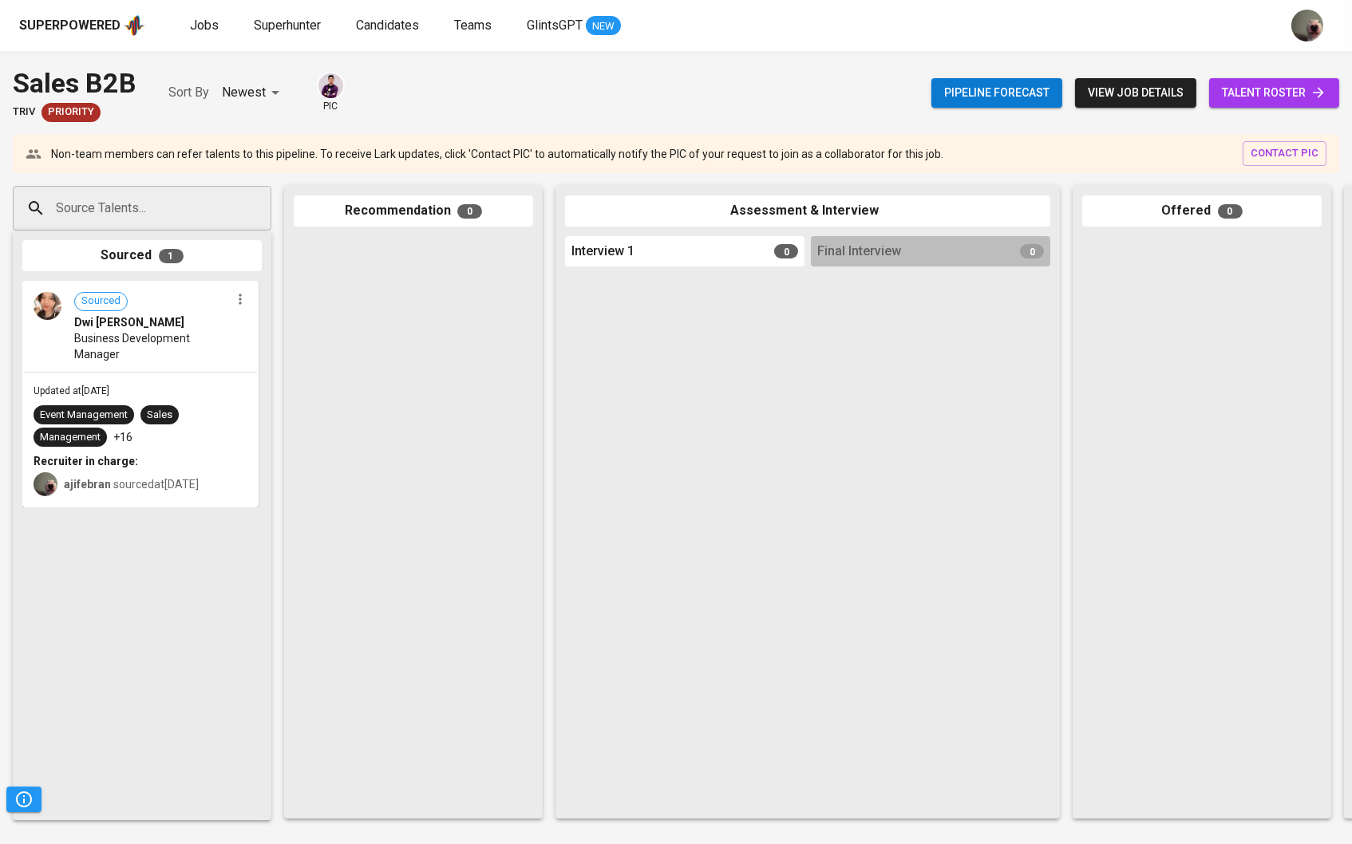
click at [156, 219] on input "Source Talents..." at bounding box center [136, 208] width 168 height 30
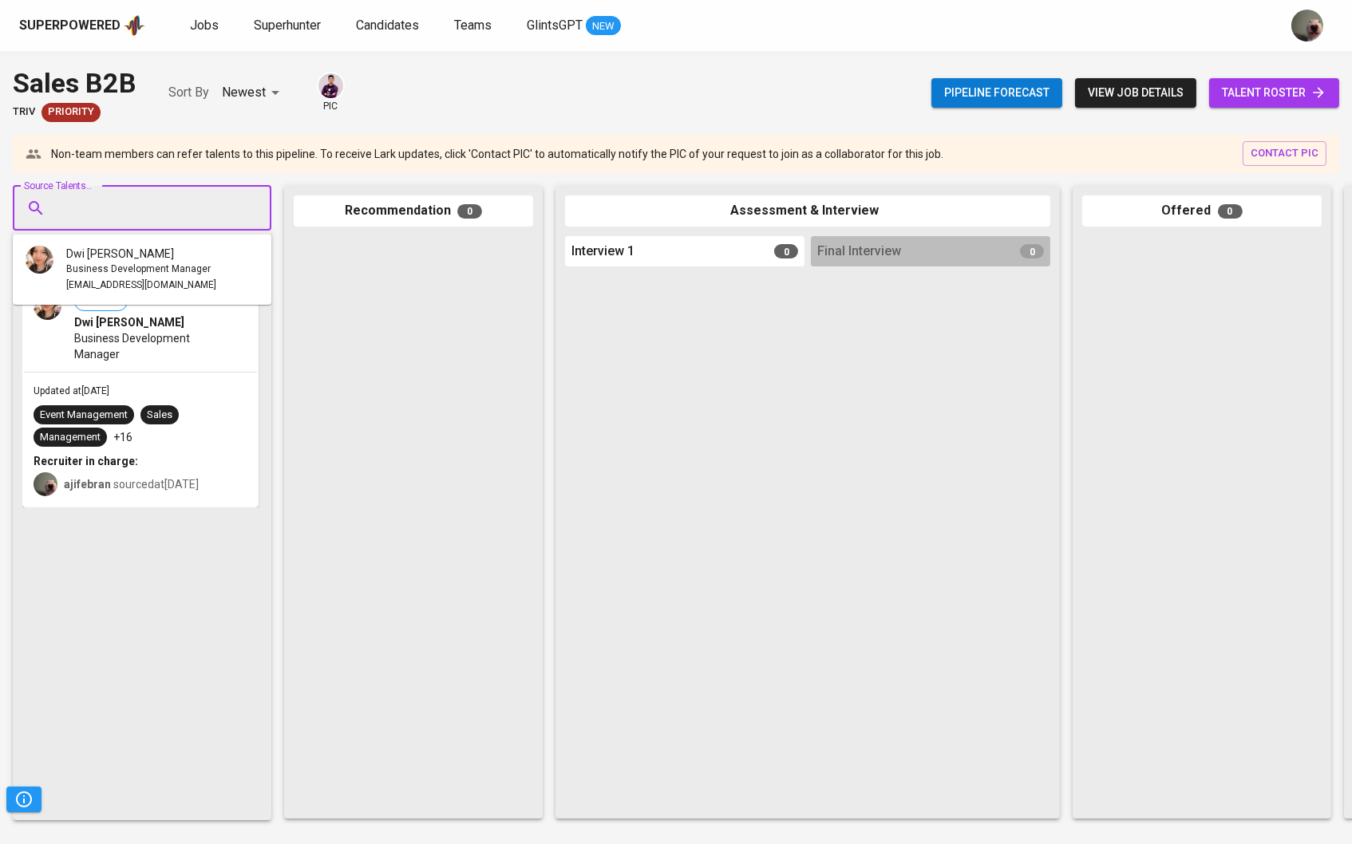
paste input "novankawijaya@gmail.com"
type input "novankawijaya@gmail.com"
click at [139, 258] on span "[PERSON_NAME]" at bounding box center [109, 254] width 87 height 16
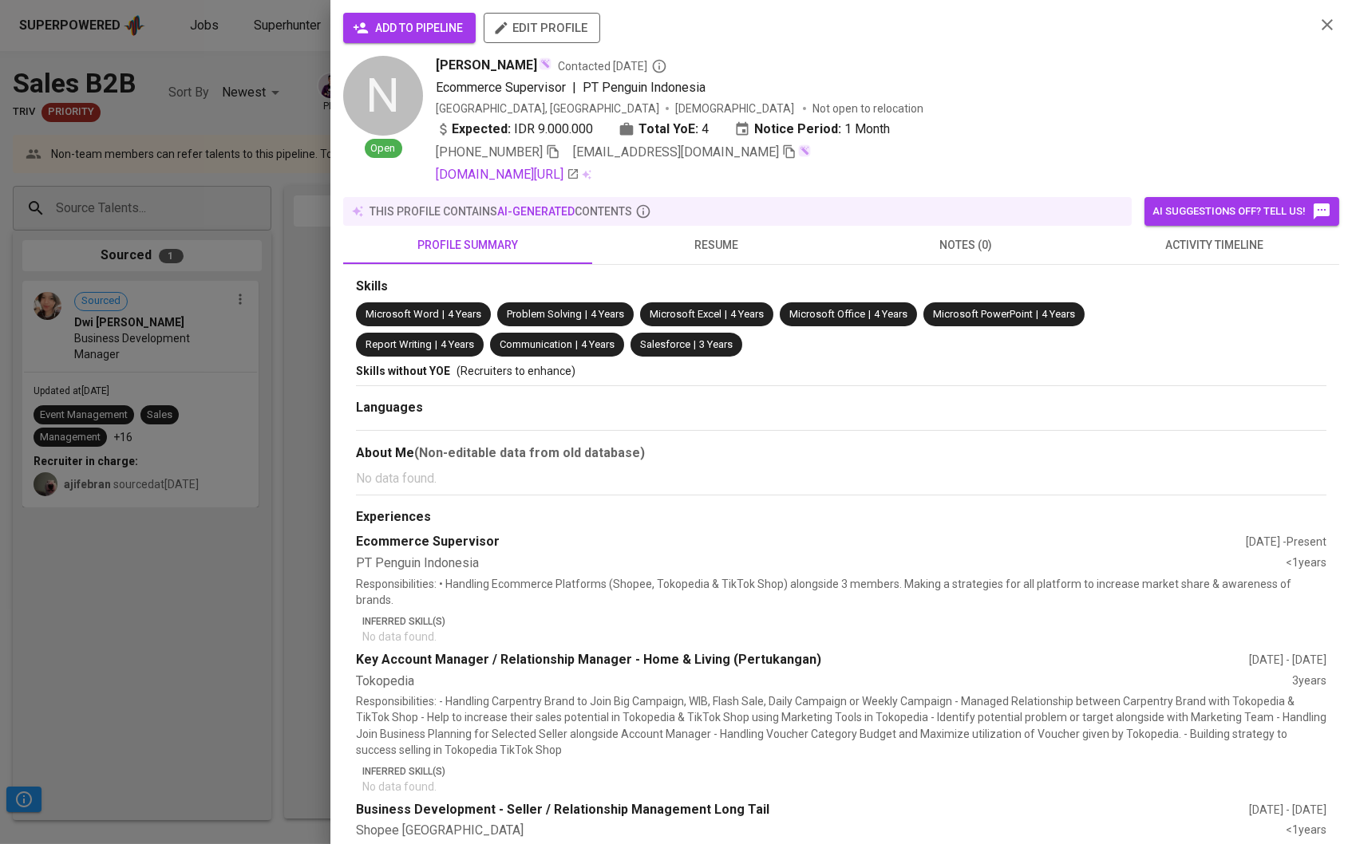
click at [355, 39] on button "add to pipeline" at bounding box center [409, 28] width 132 height 30
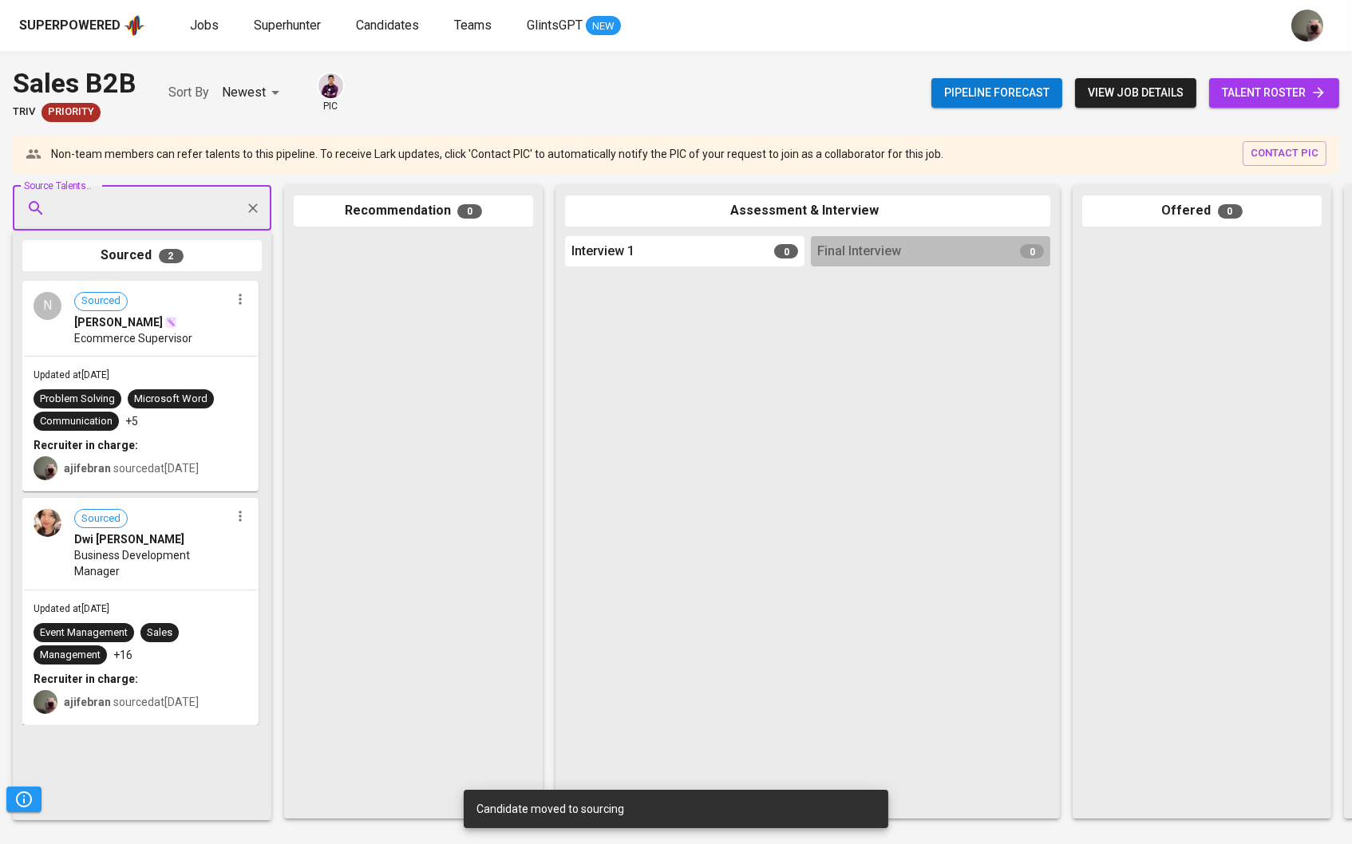
paste input "novankawijaya@gmail.com"
click at [148, 217] on input "Source Talents..." at bounding box center [136, 208] width 168 height 30
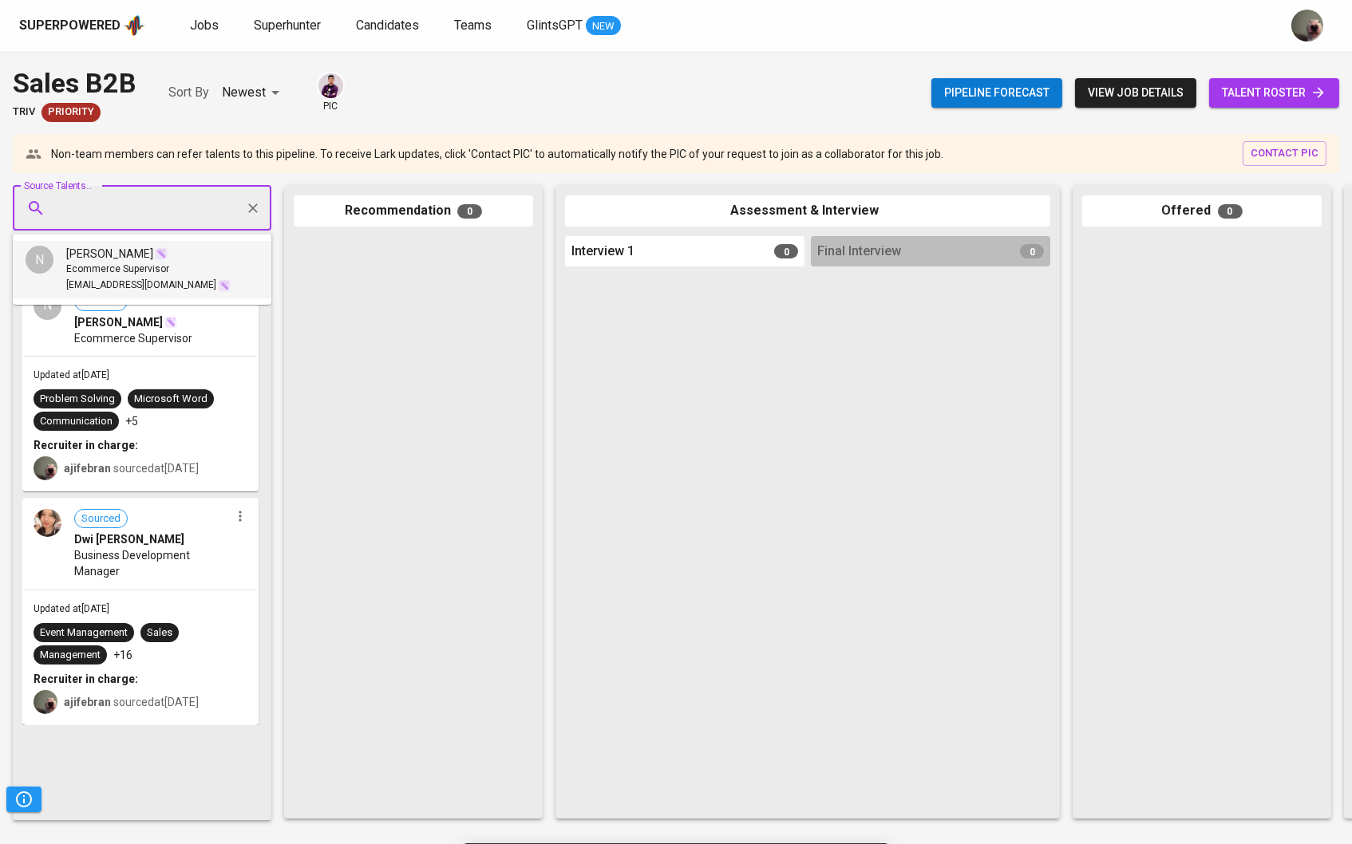
type input "novankawijaya@gmail.com"
click at [251, 213] on icon "Clear" at bounding box center [253, 208] width 16 height 16
